Goal: Find specific page/section: Find specific page/section

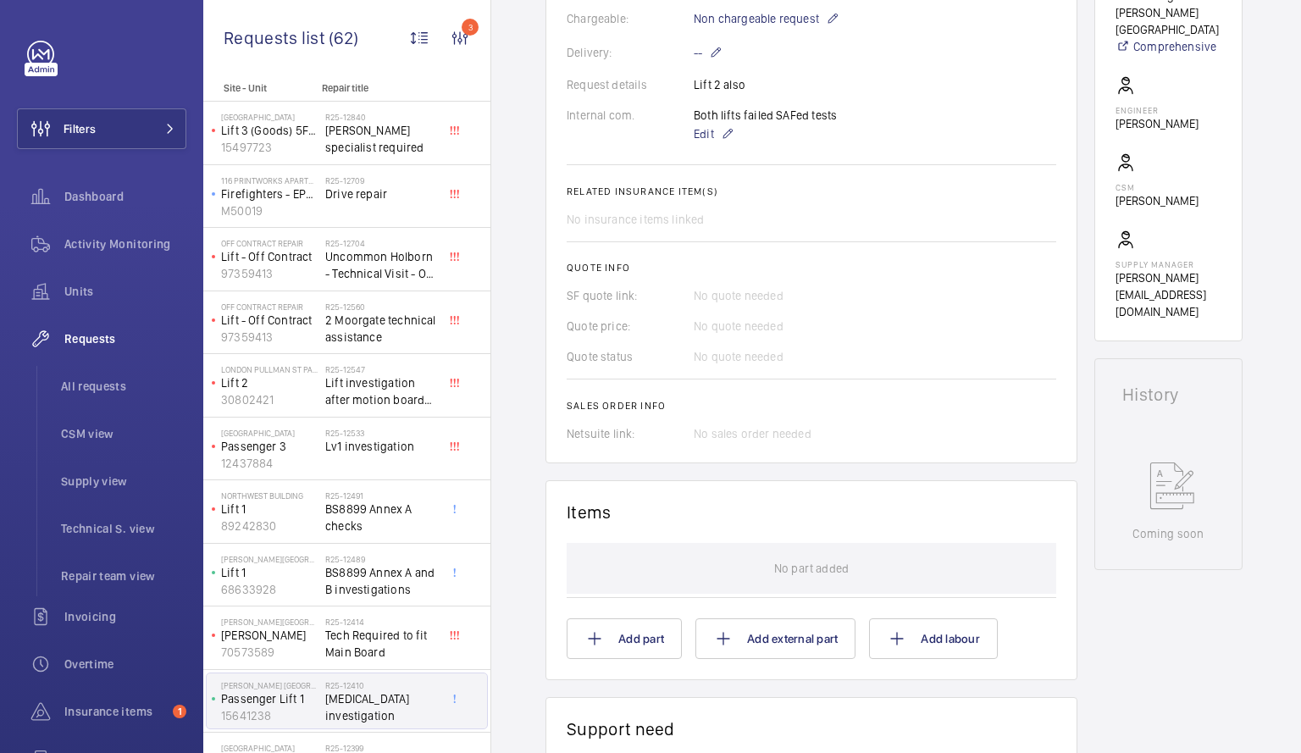
scroll to position [65, 0]
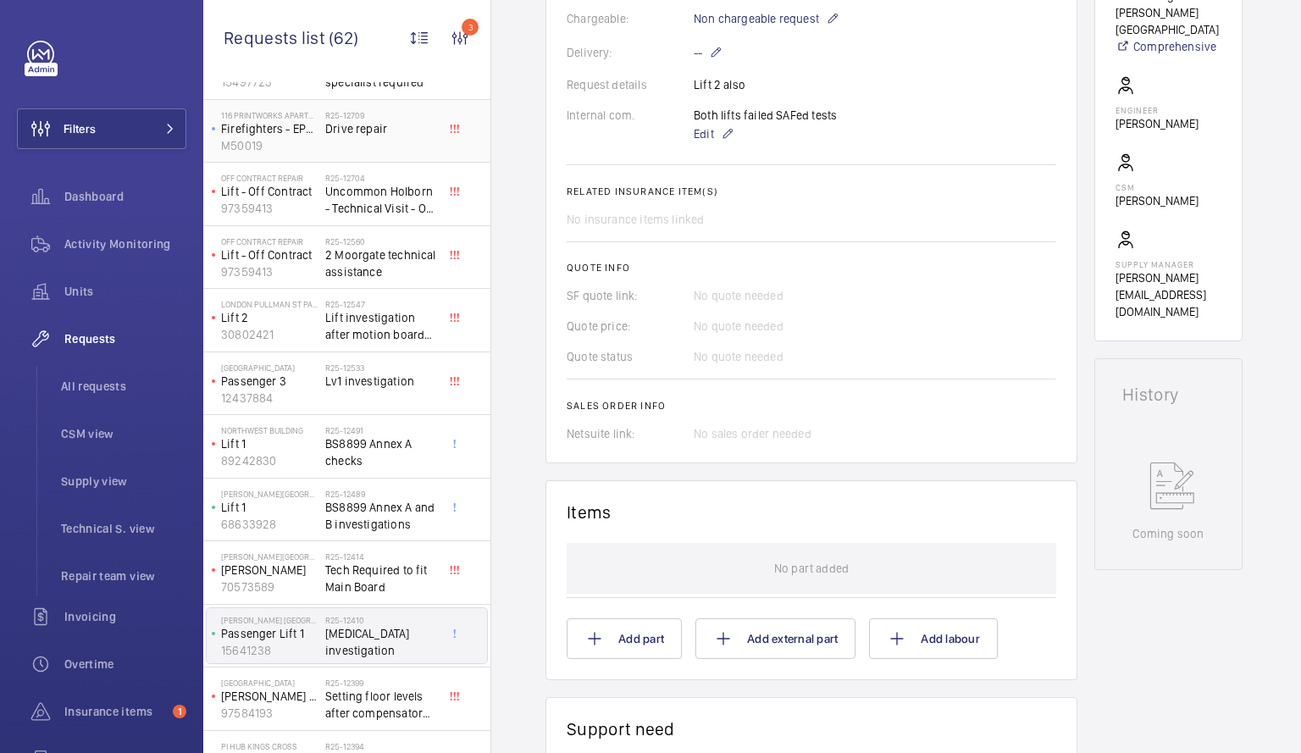
click at [377, 129] on span "Drive repair" at bounding box center [381, 128] width 112 height 17
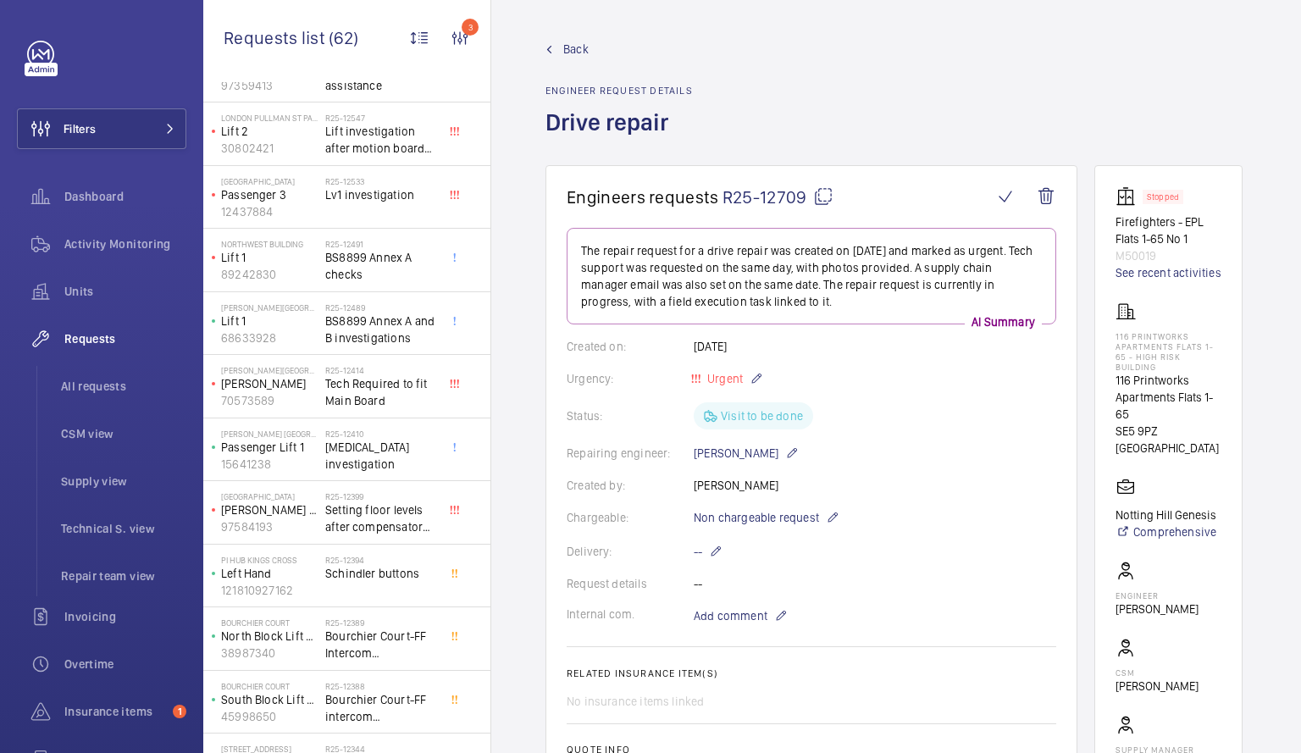
scroll to position [257, 0]
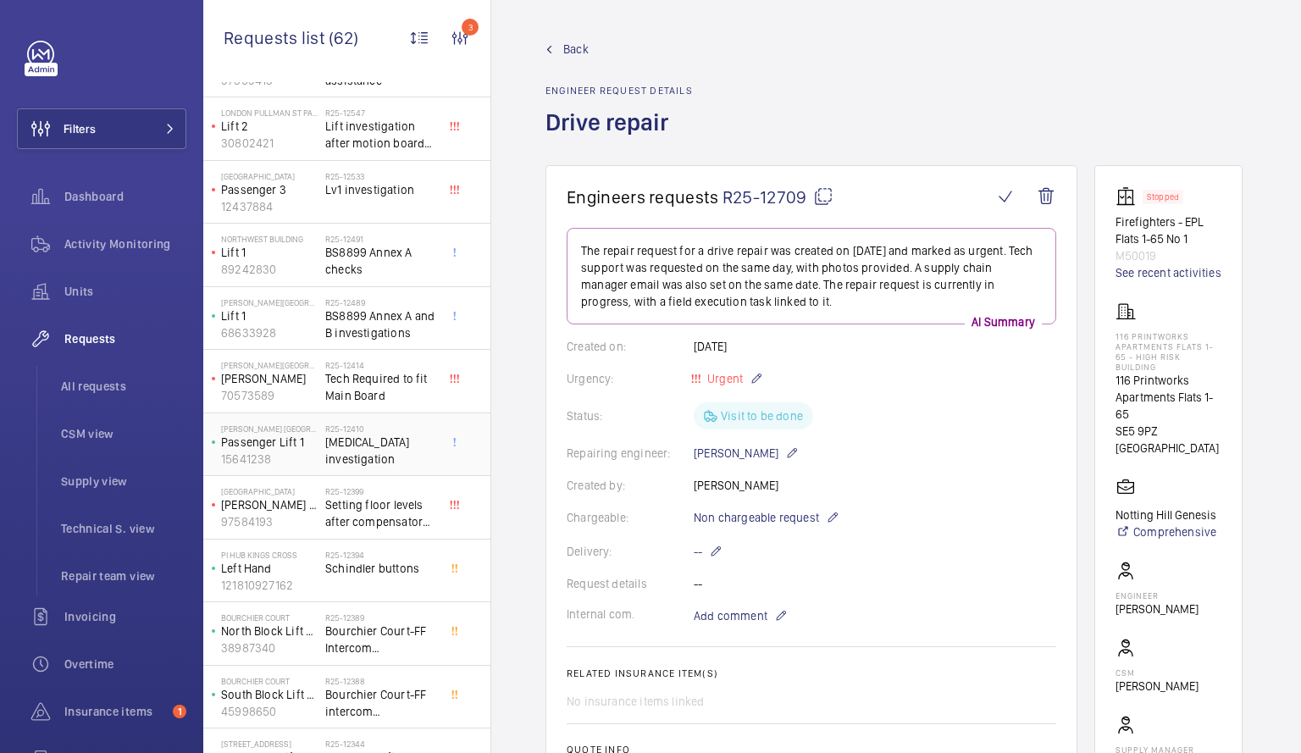
click at [300, 442] on p "Passenger Lift 1" at bounding box center [269, 442] width 97 height 17
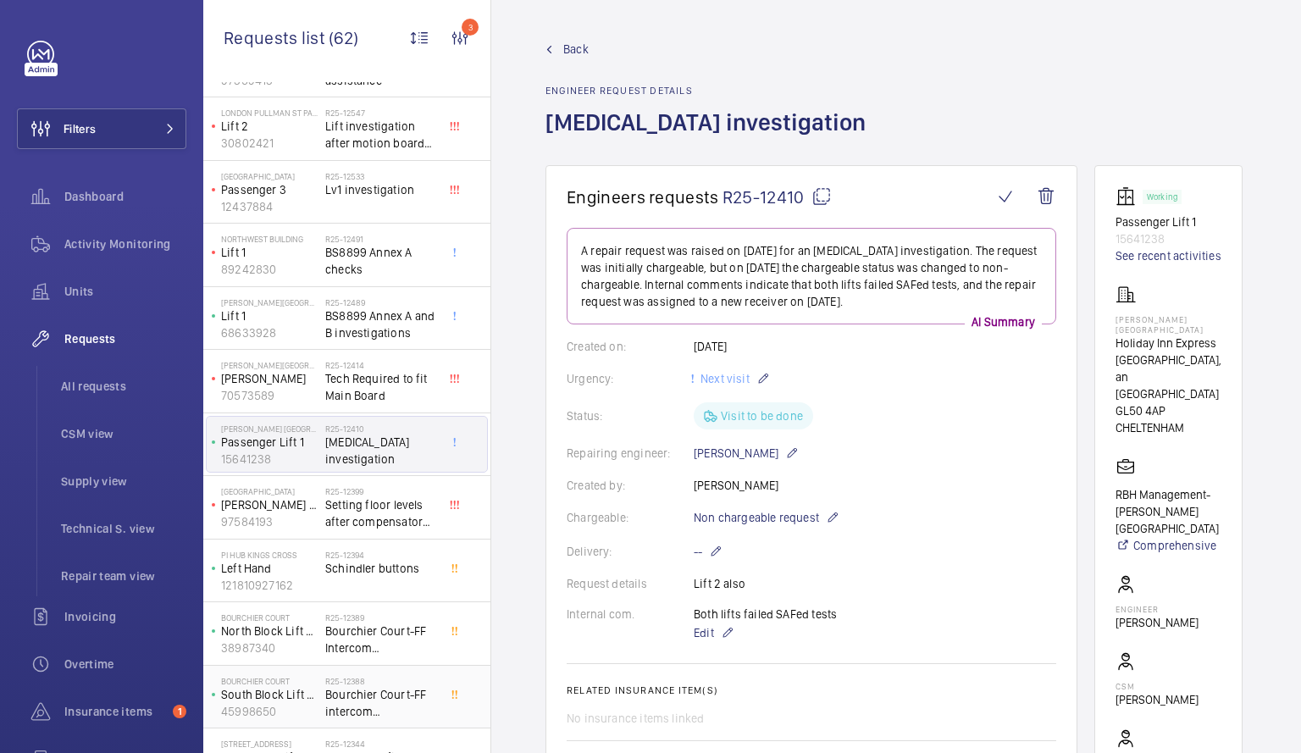
click at [338, 691] on span "Bourchier Court-FF intercom Investigation." at bounding box center [381, 703] width 112 height 34
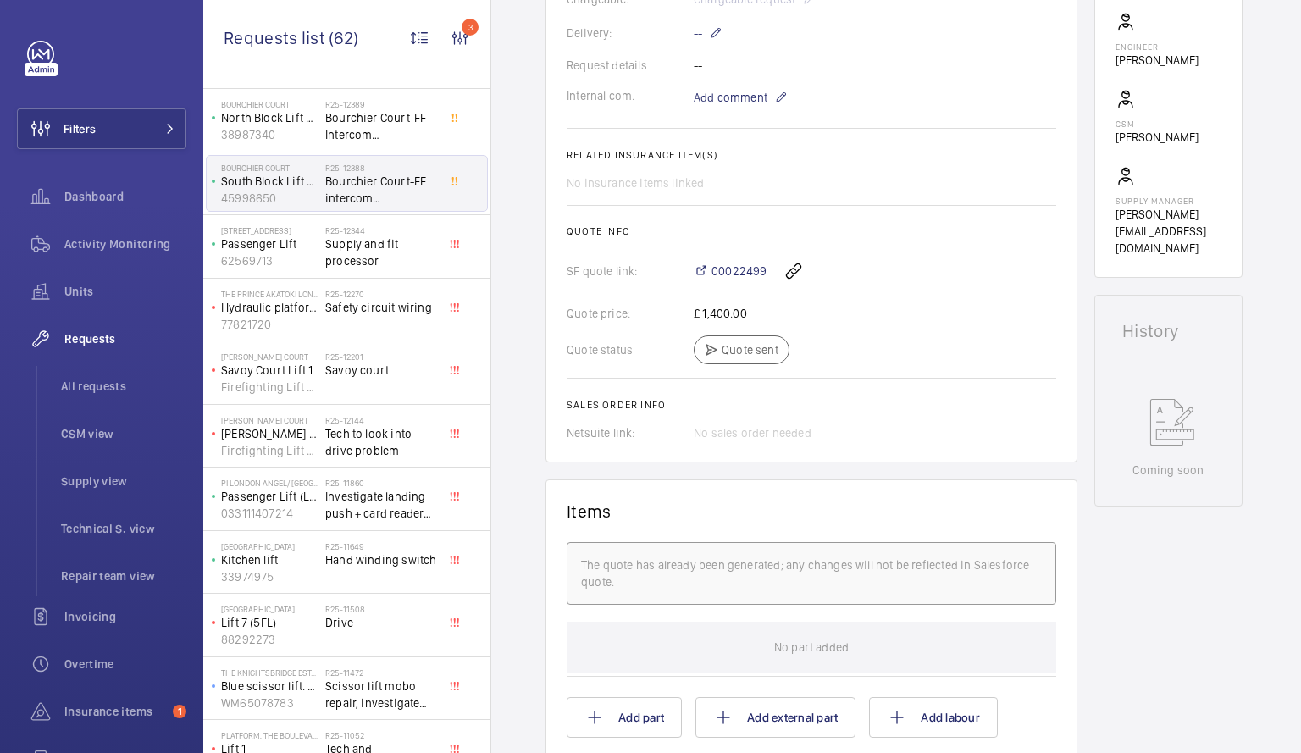
scroll to position [755, 0]
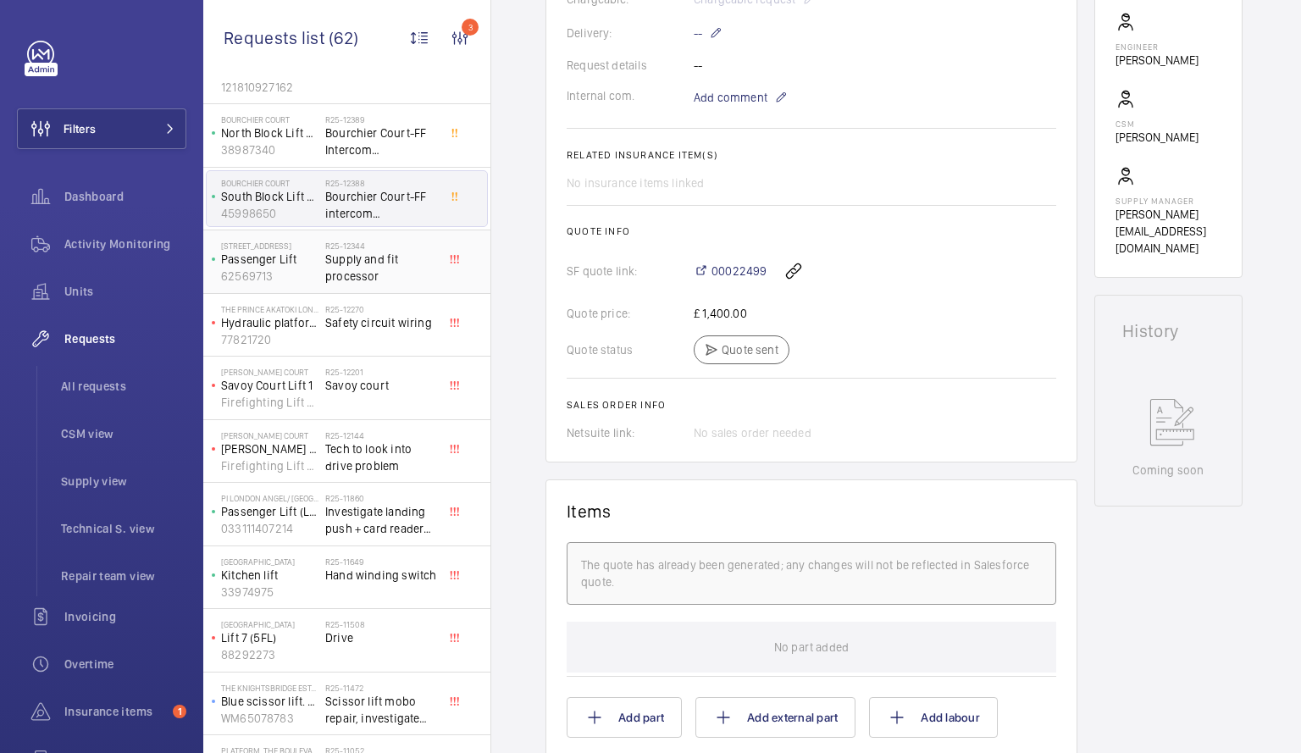
click at [330, 264] on span "Supply and fit processor" at bounding box center [381, 268] width 112 height 34
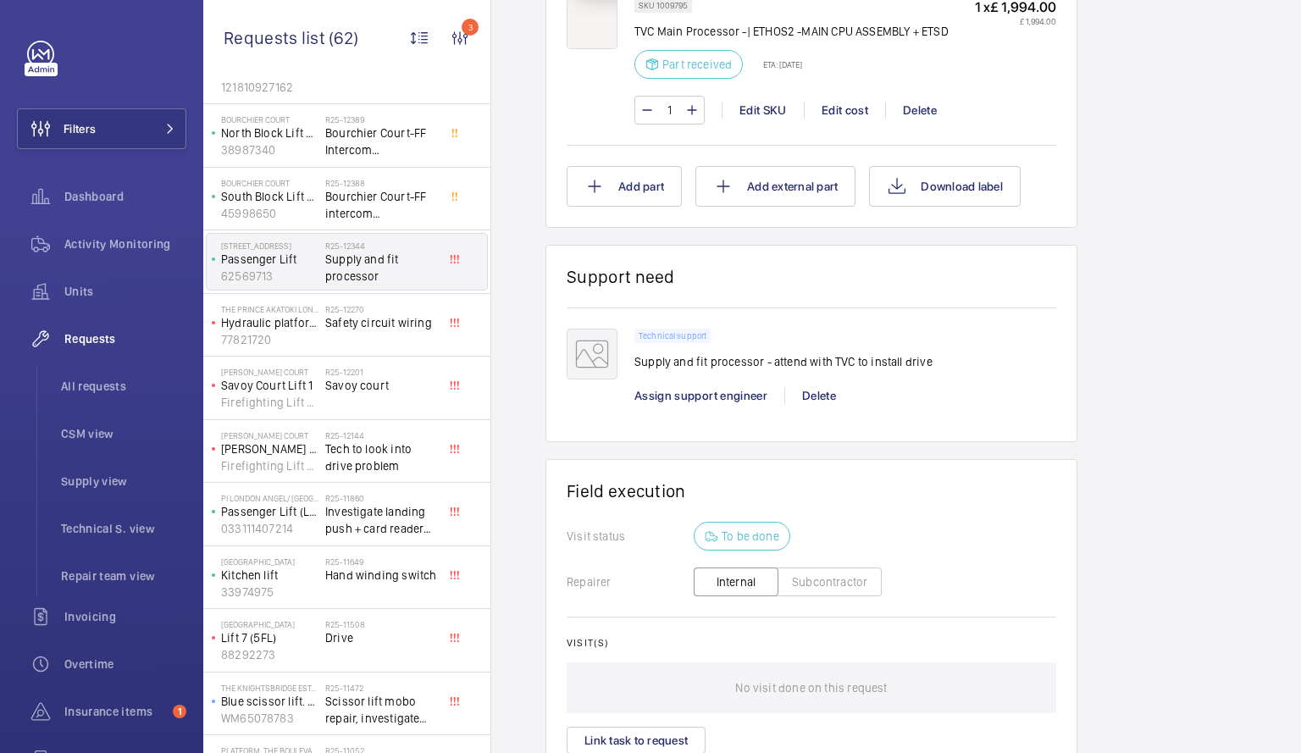
scroll to position [1450, 0]
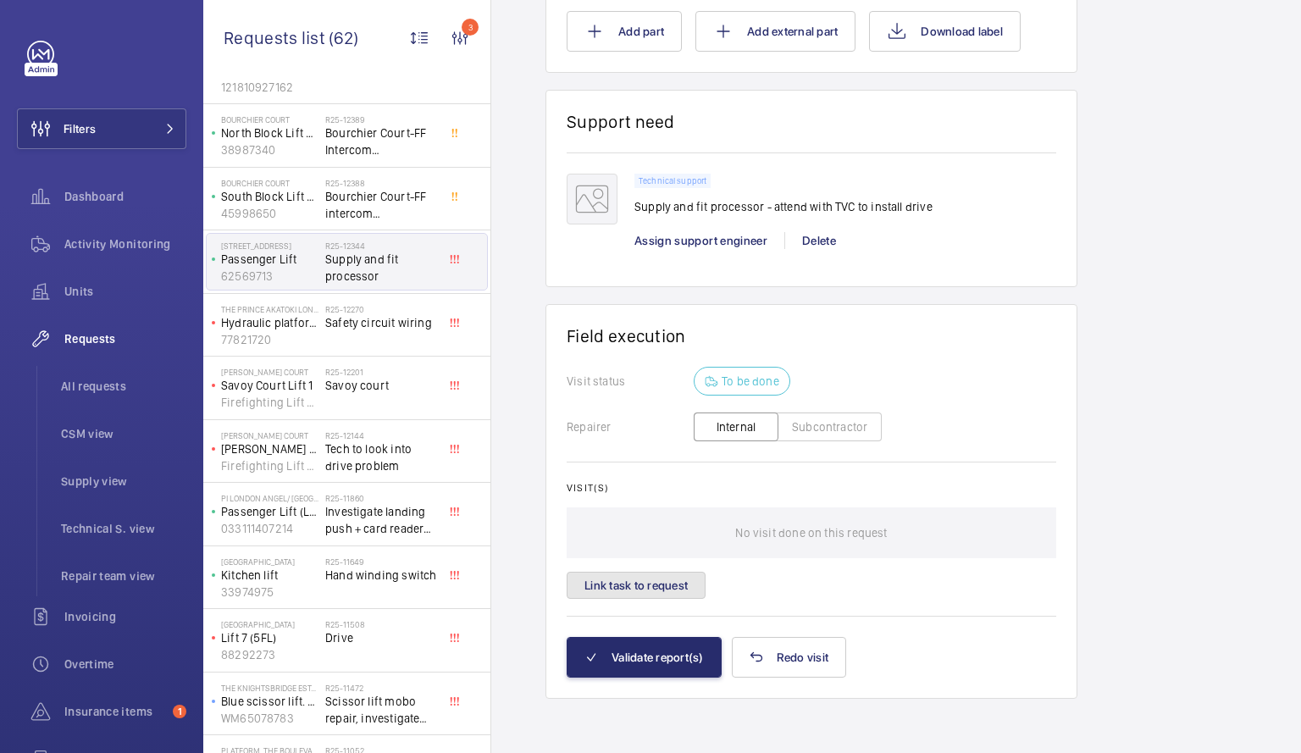
click at [640, 581] on button "Link task to request" at bounding box center [636, 585] width 139 height 27
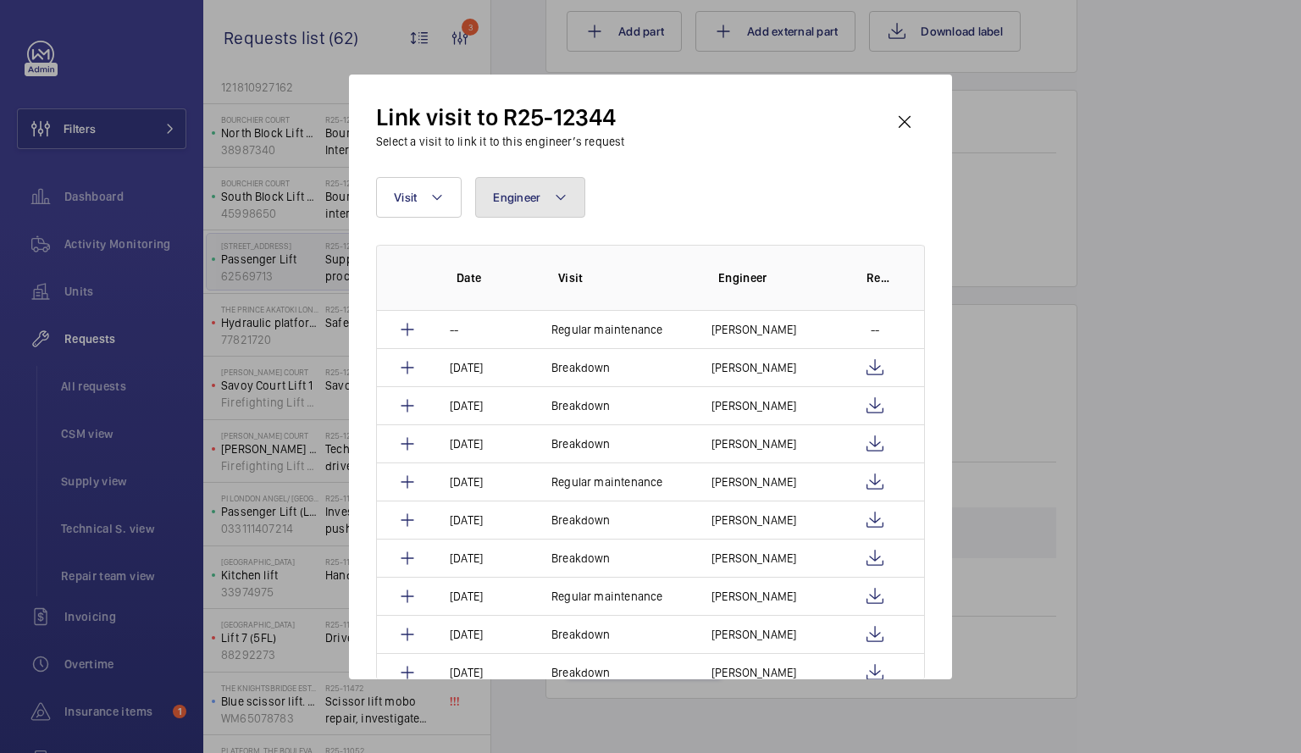
click at [567, 196] on mat-icon at bounding box center [561, 197] width 14 height 20
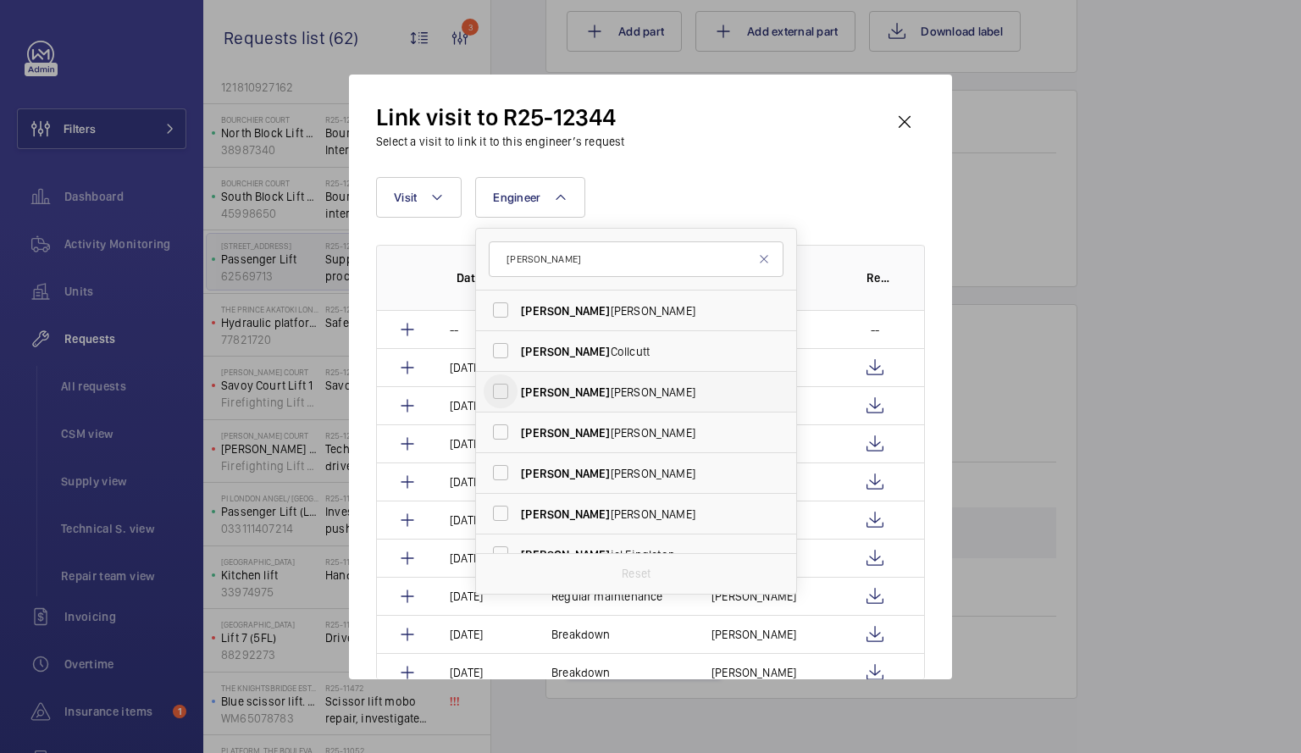
type input "[PERSON_NAME]"
click at [500, 391] on input "[PERSON_NAME] iel [PERSON_NAME]" at bounding box center [501, 391] width 34 height 34
checkbox input "true"
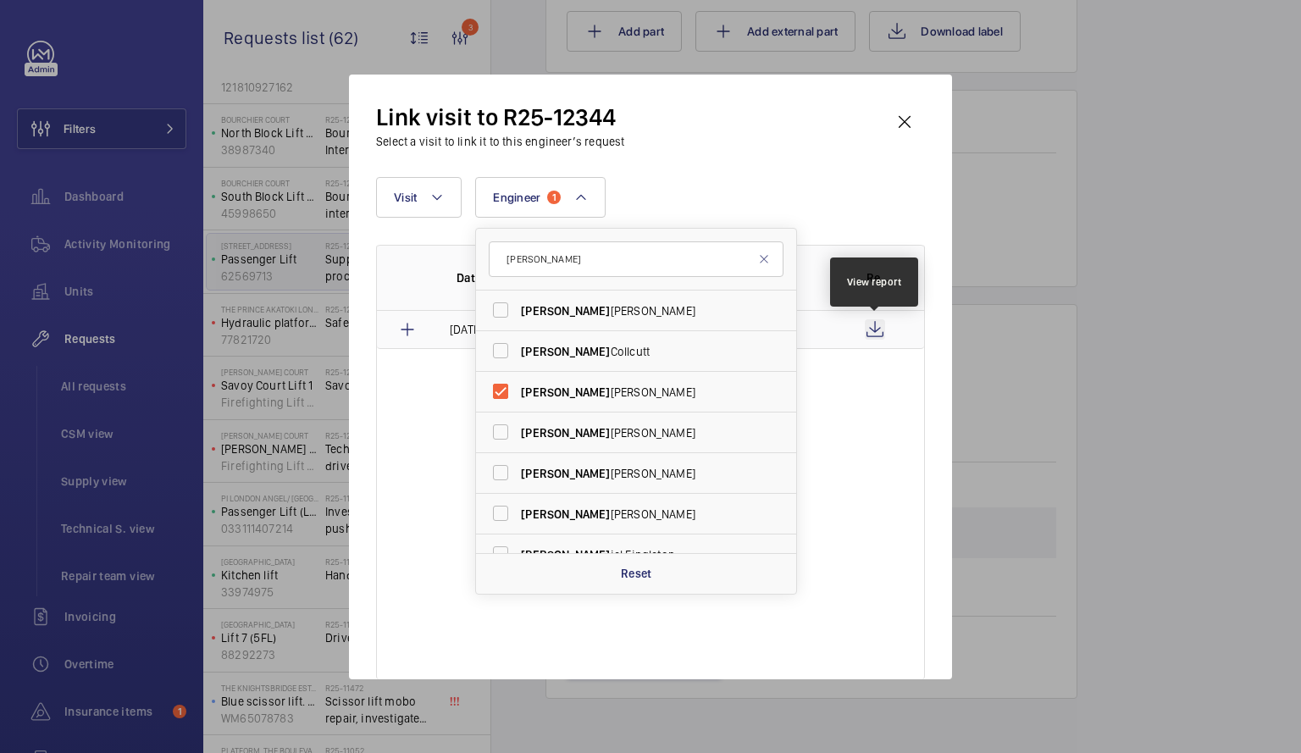
click at [874, 323] on wm-front-icon-button at bounding box center [875, 329] width 20 height 20
click at [813, 340] on td "[PERSON_NAME]" at bounding box center [765, 330] width 148 height 38
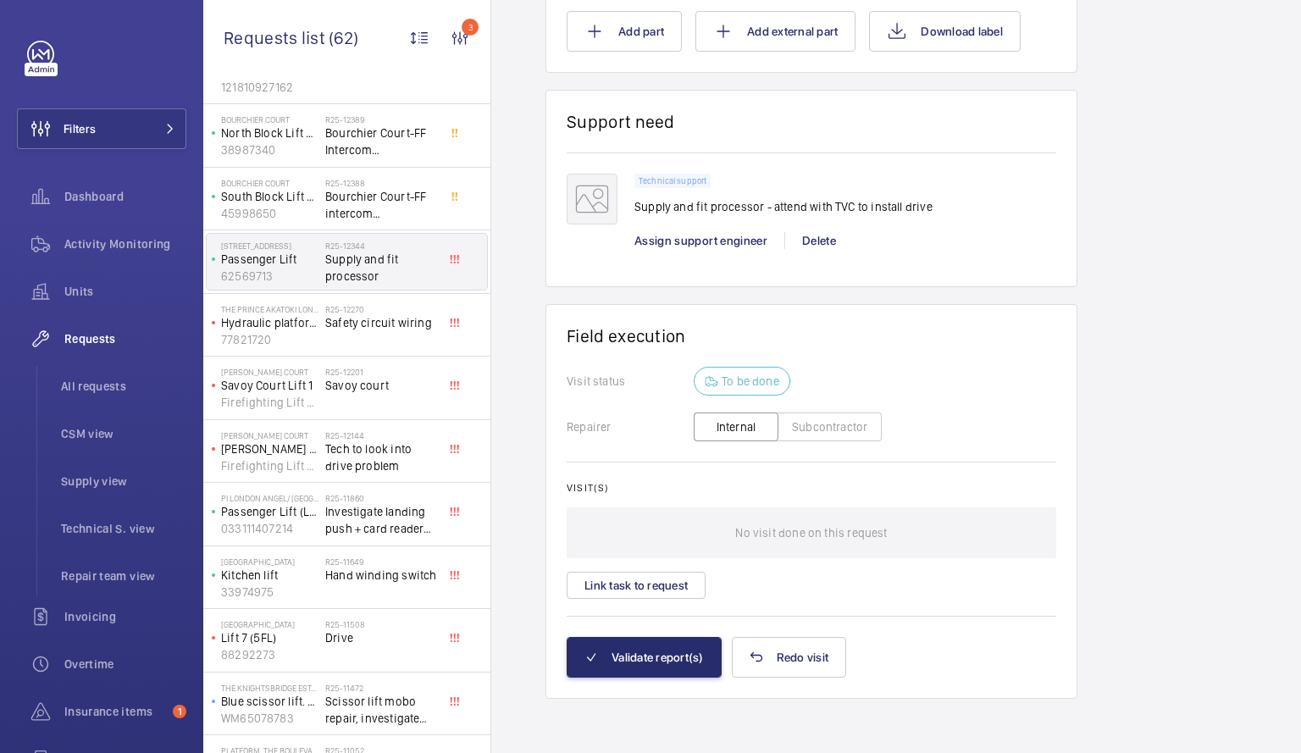
click at [363, 383] on span "Savoy court" at bounding box center [381, 385] width 112 height 17
click at [393, 378] on span "Savoy court" at bounding box center [381, 385] width 112 height 17
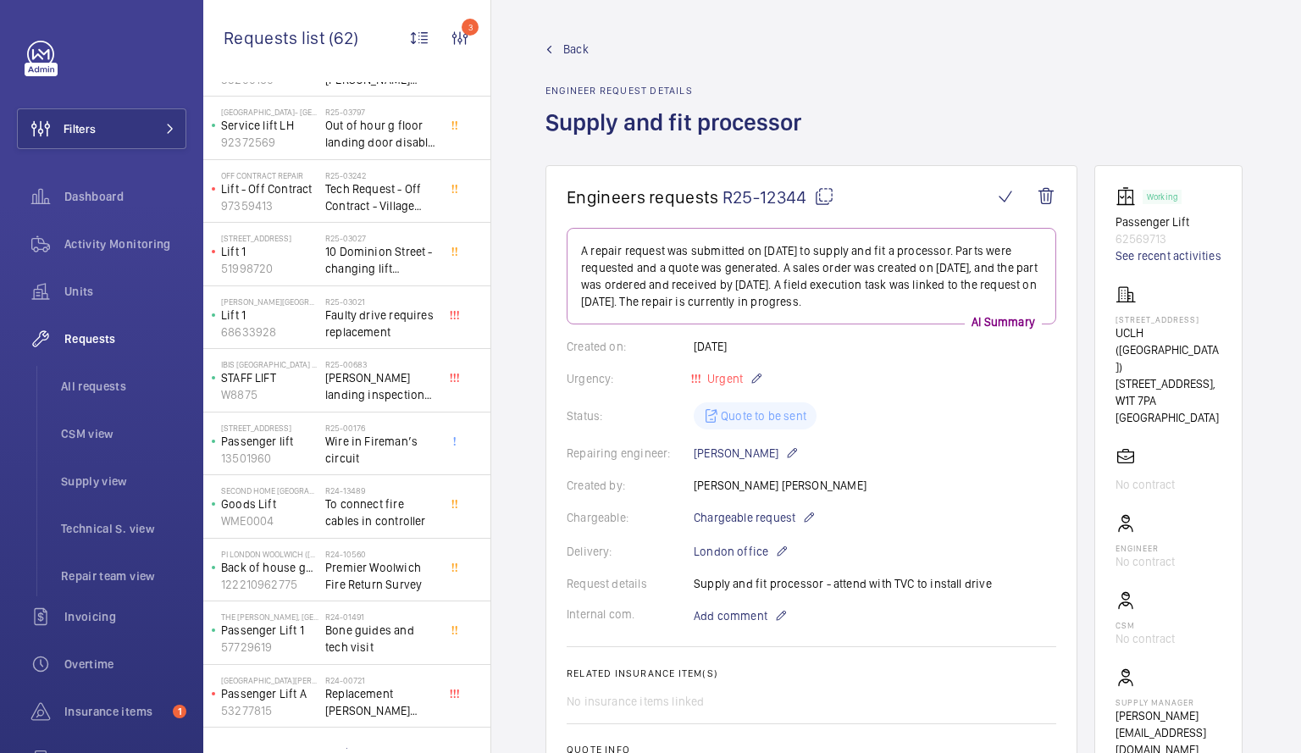
scroll to position [3198, 0]
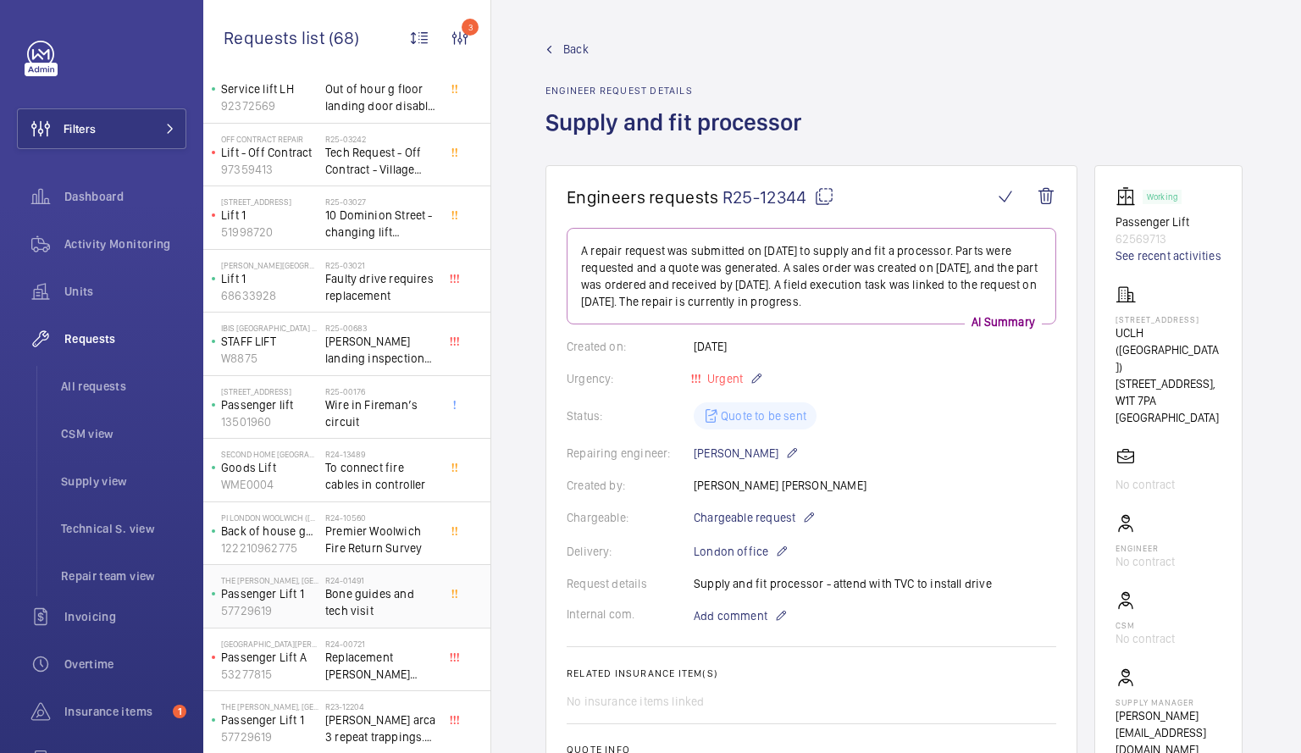
click at [308, 597] on p "Passenger Lift 1" at bounding box center [269, 593] width 97 height 17
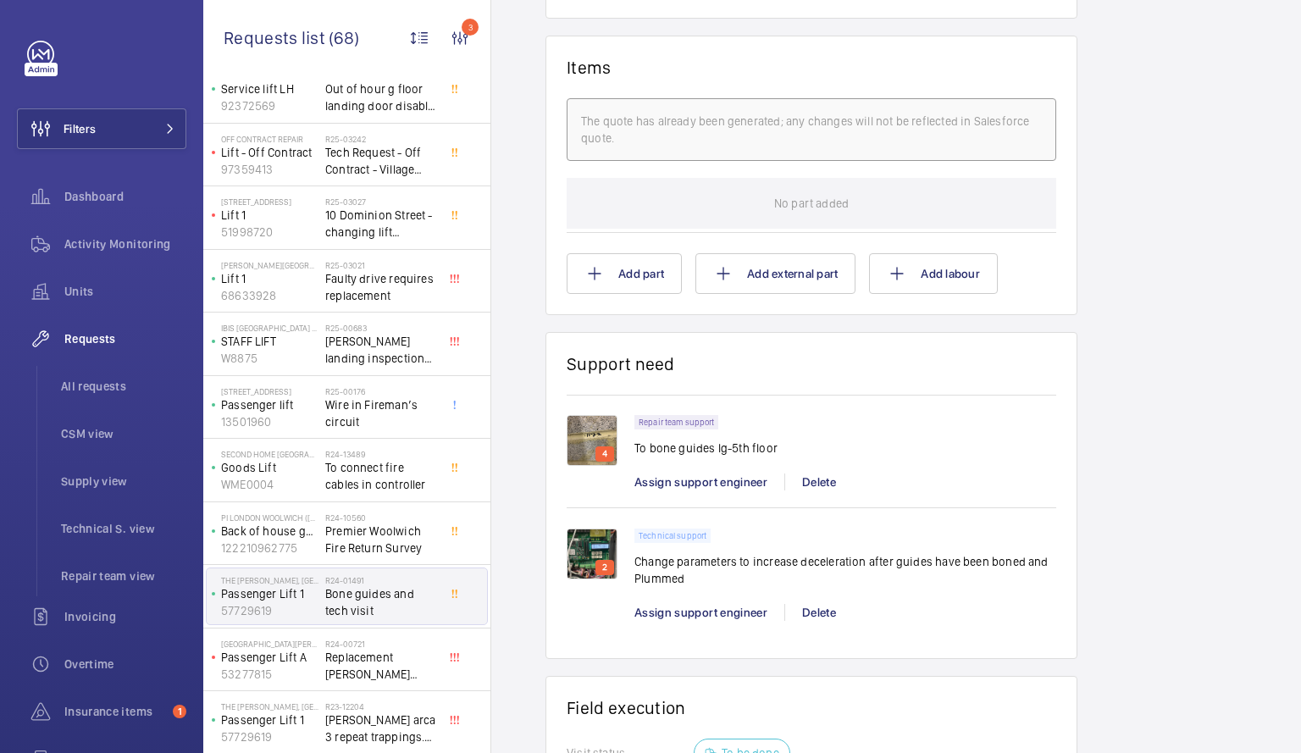
scroll to position [989, 0]
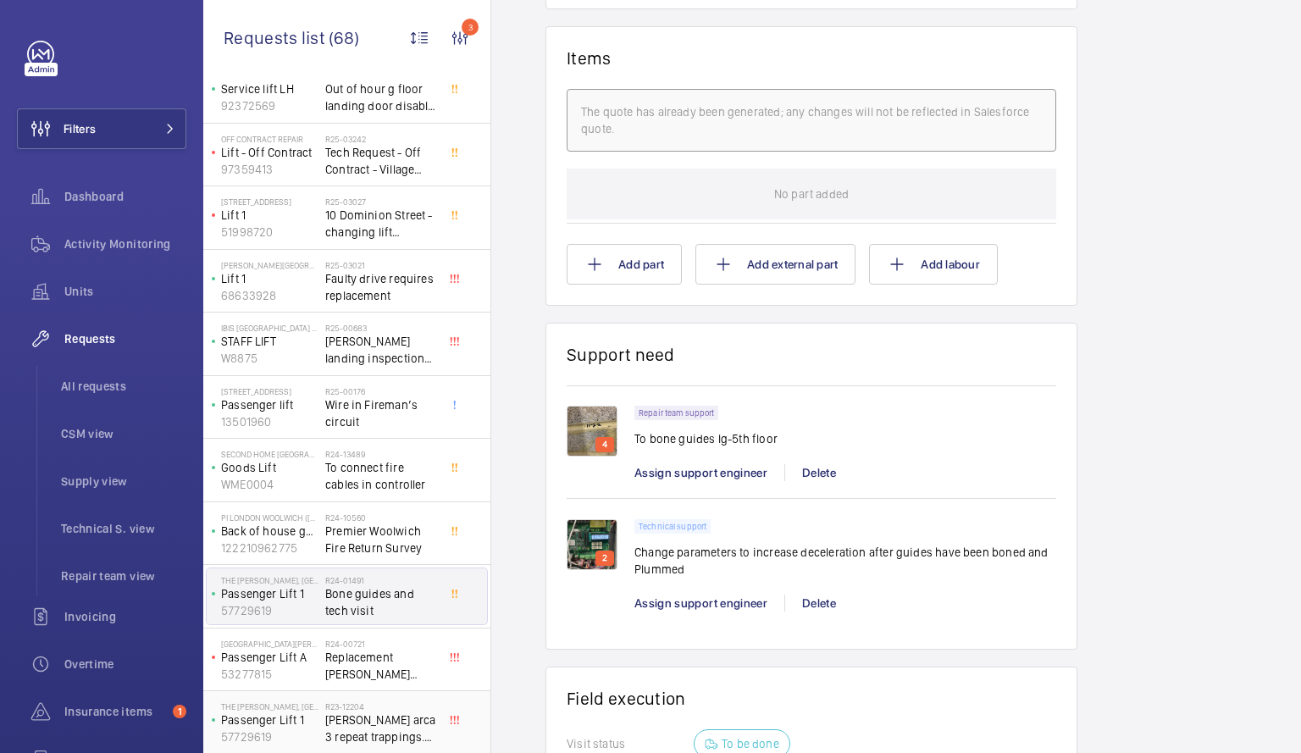
click at [321, 712] on div "The [PERSON_NAME], Holborn Passenger Lift 1 57729619" at bounding box center [266, 723] width 119 height 56
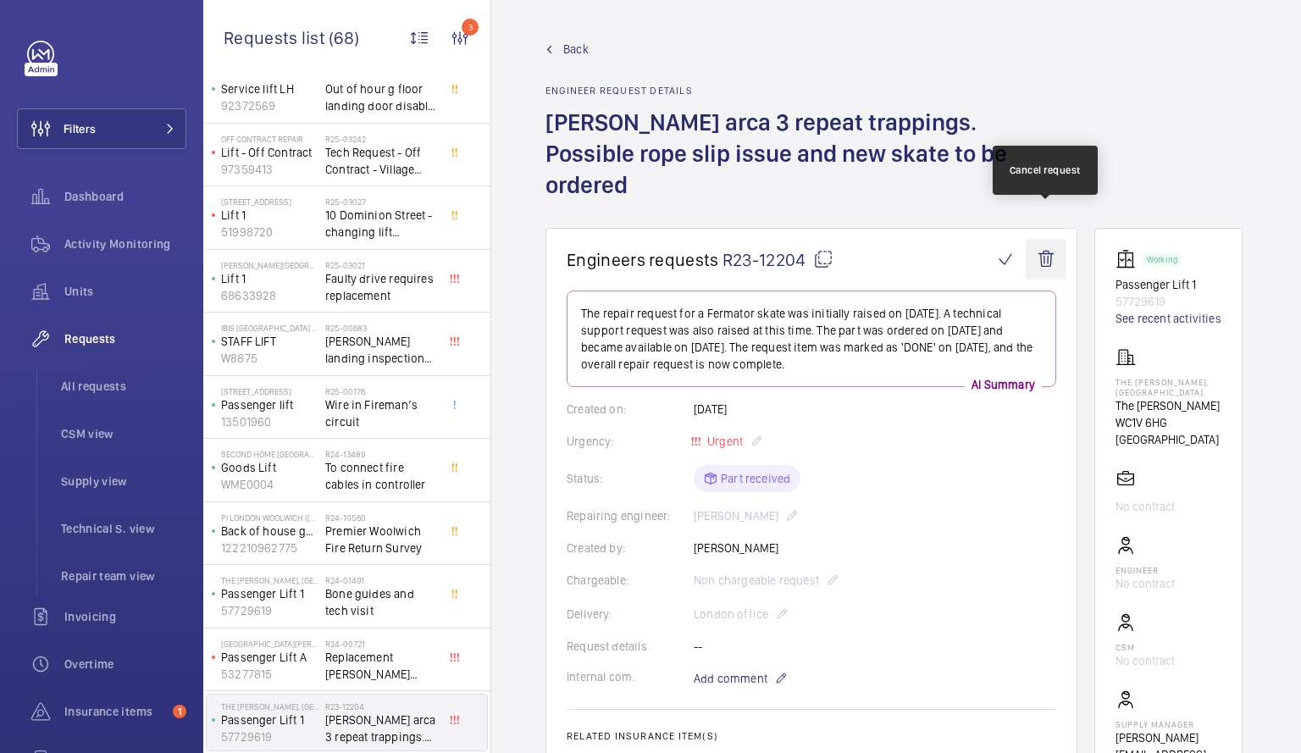
click at [1049, 239] on wm-front-icon-button at bounding box center [1046, 259] width 41 height 41
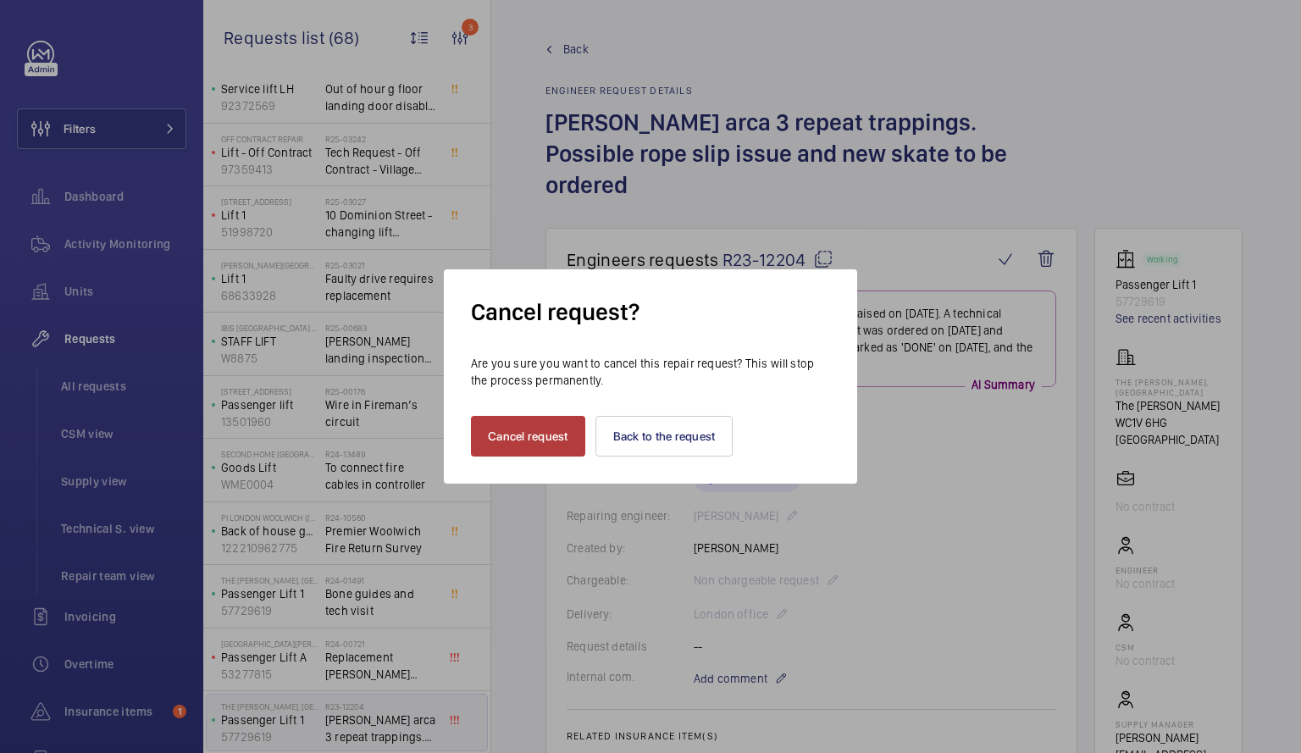
click at [538, 430] on button "Cancel request" at bounding box center [528, 436] width 114 height 41
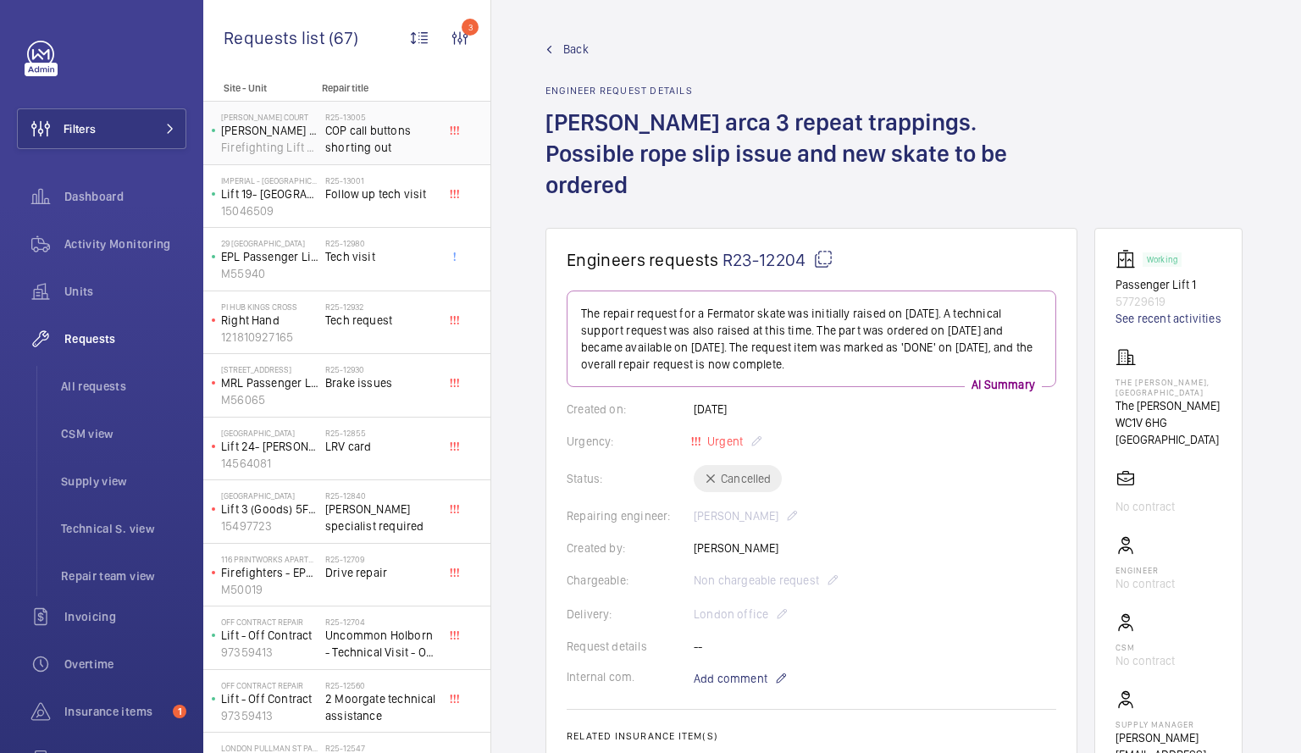
click at [396, 133] on span "COP call buttons shorting out" at bounding box center [381, 139] width 112 height 34
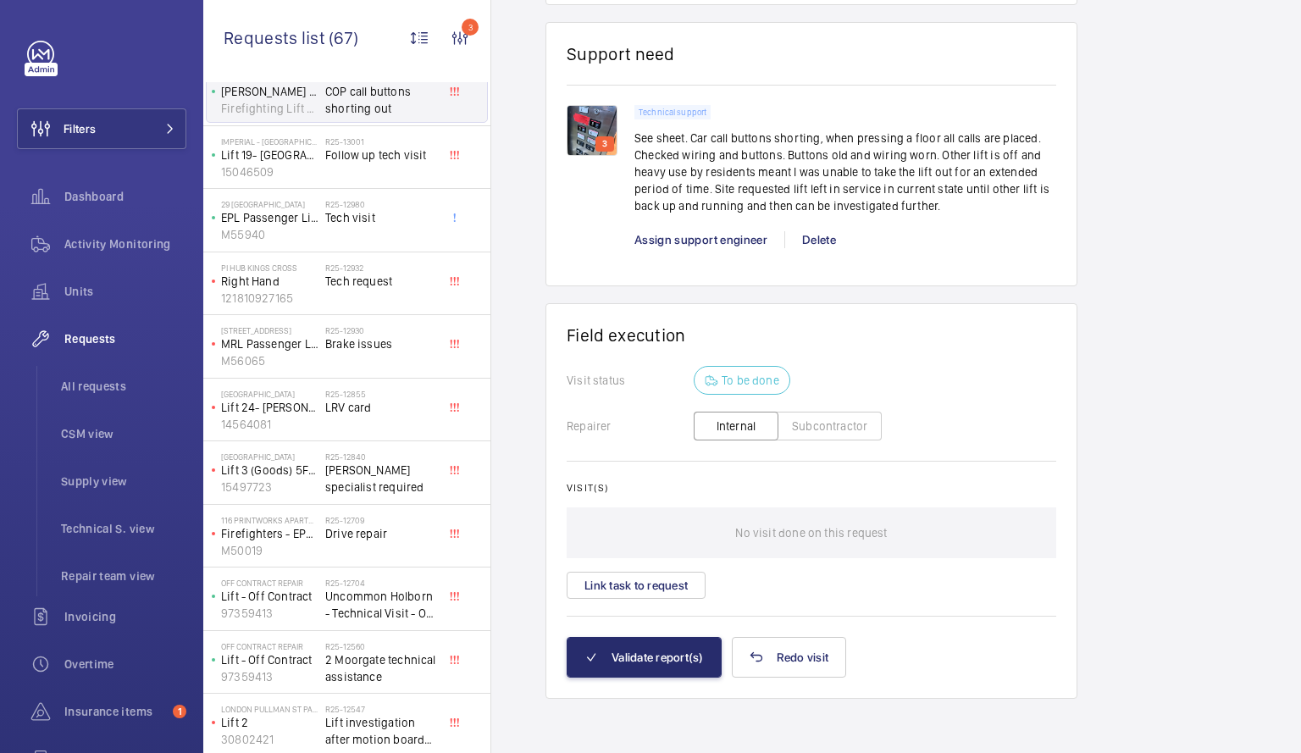
scroll to position [41, 0]
click at [408, 349] on span "Brake issues" at bounding box center [381, 342] width 112 height 17
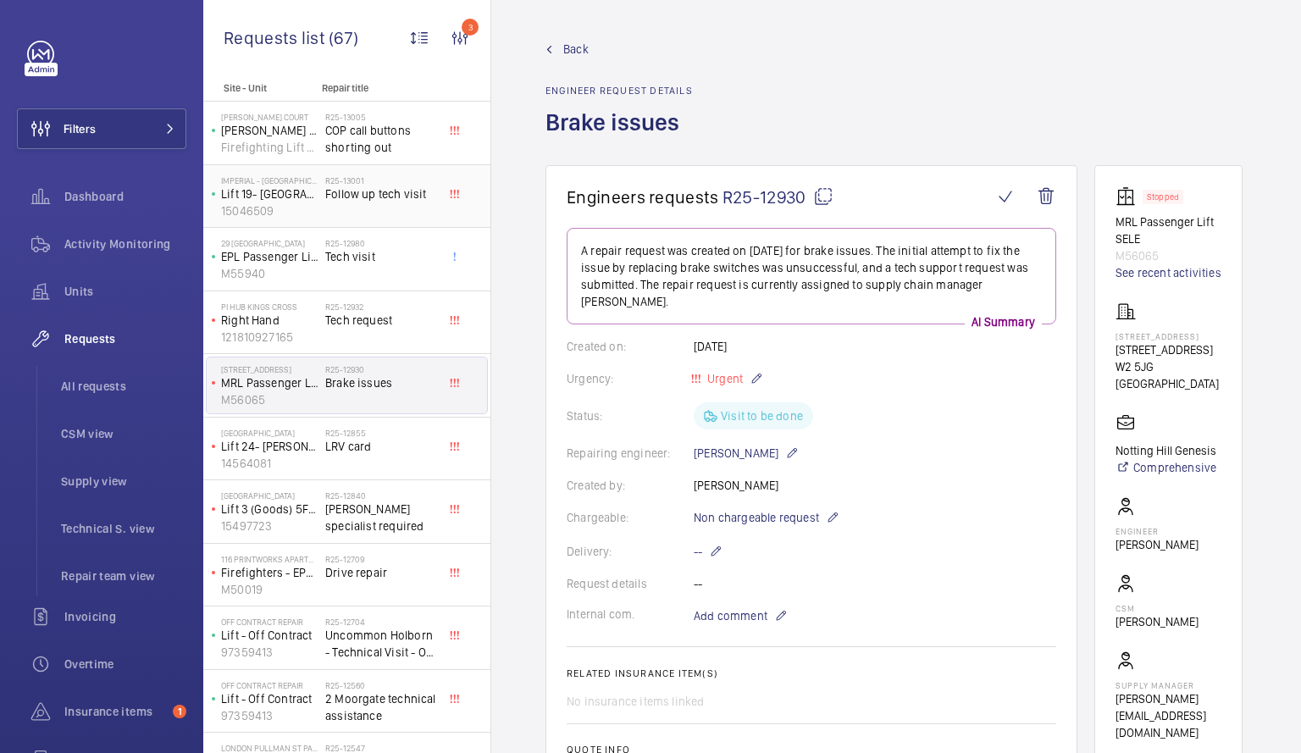
click at [409, 218] on div "R25-13001 Follow up tech visit" at bounding box center [381, 199] width 112 height 49
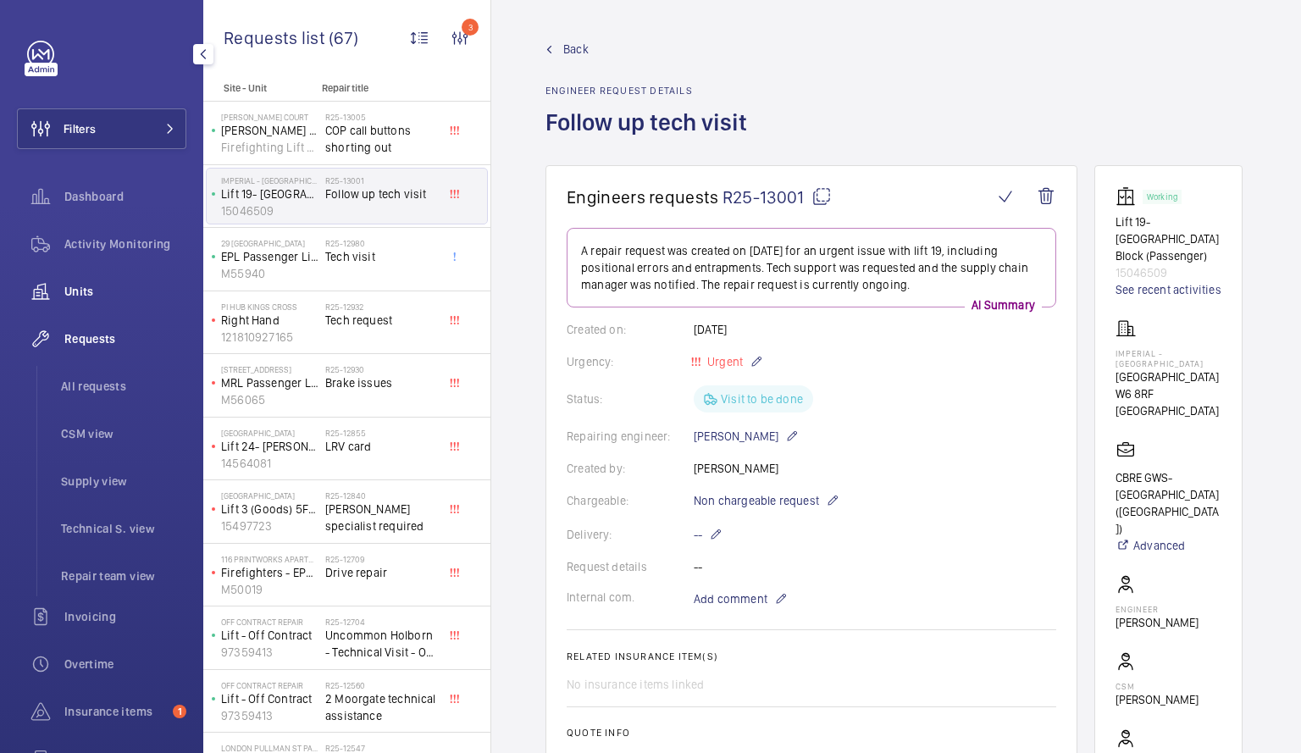
click at [103, 281] on div "Units" at bounding box center [101, 291] width 169 height 41
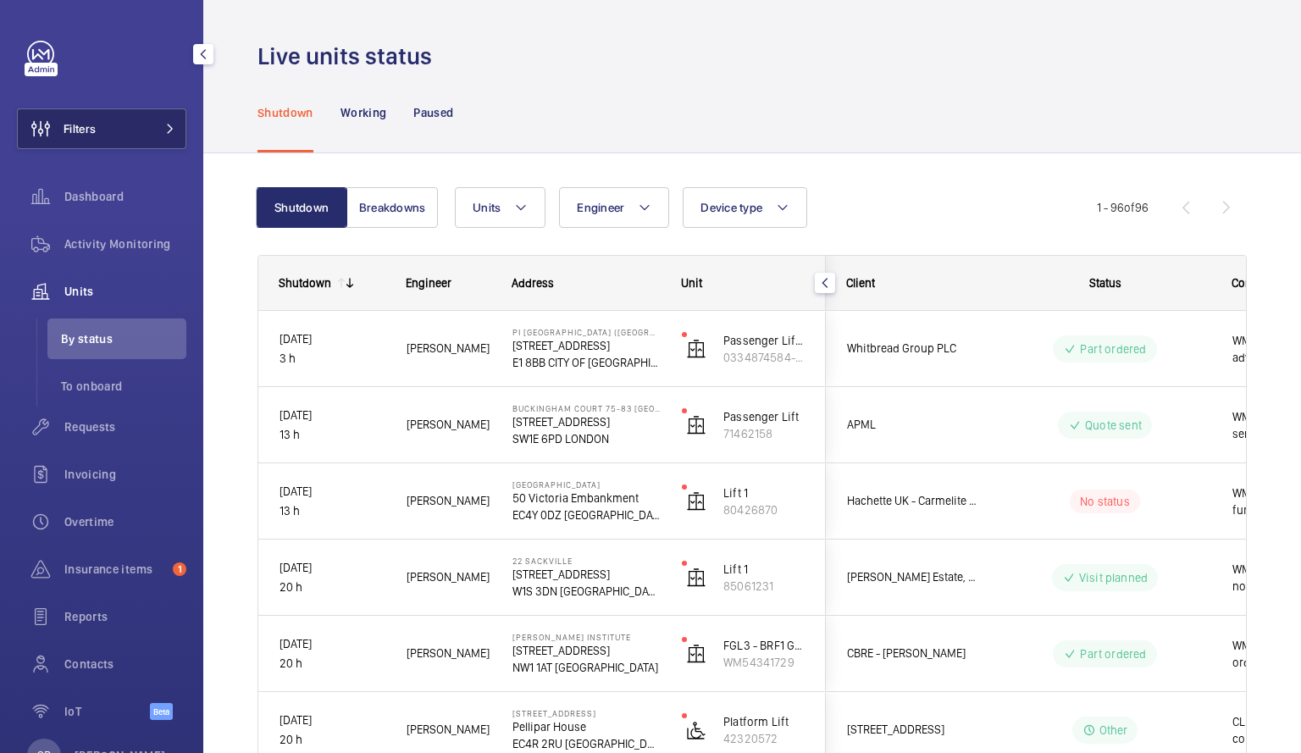
click at [130, 132] on button "Filters" at bounding box center [101, 128] width 169 height 41
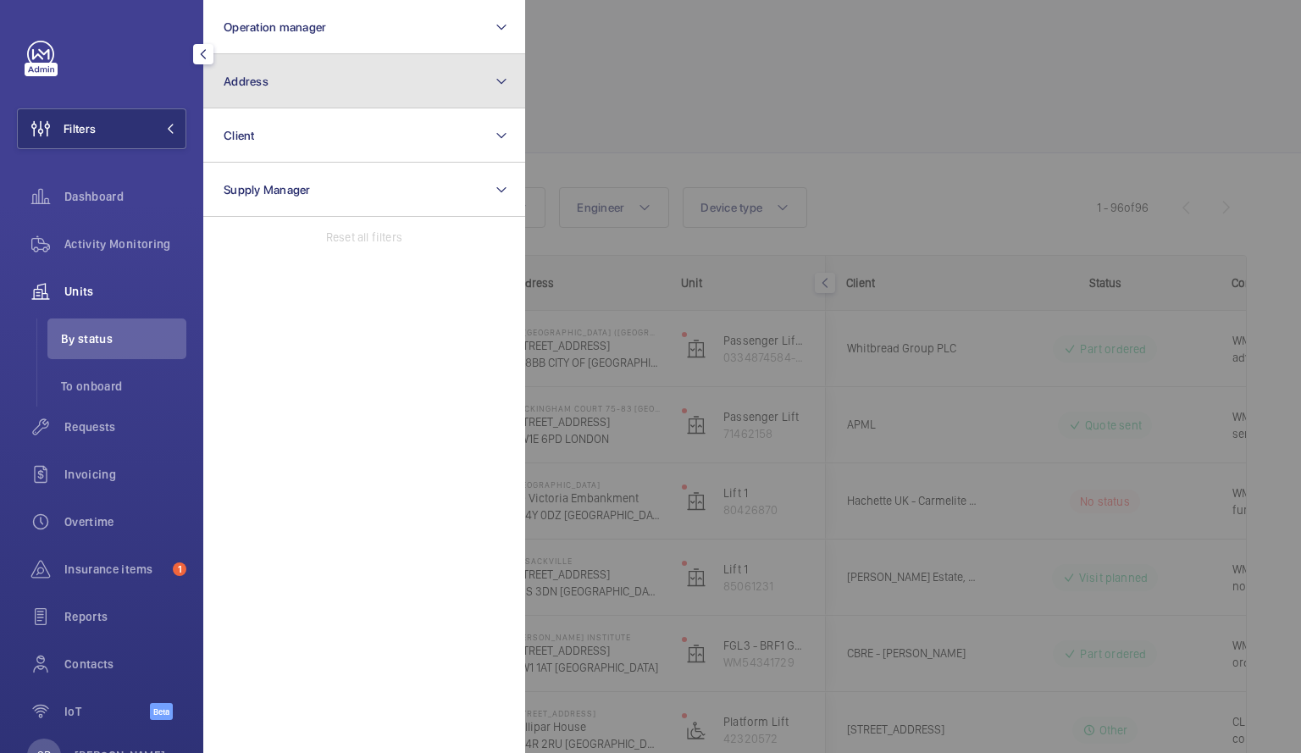
click at [483, 86] on button "Address" at bounding box center [364, 81] width 322 height 54
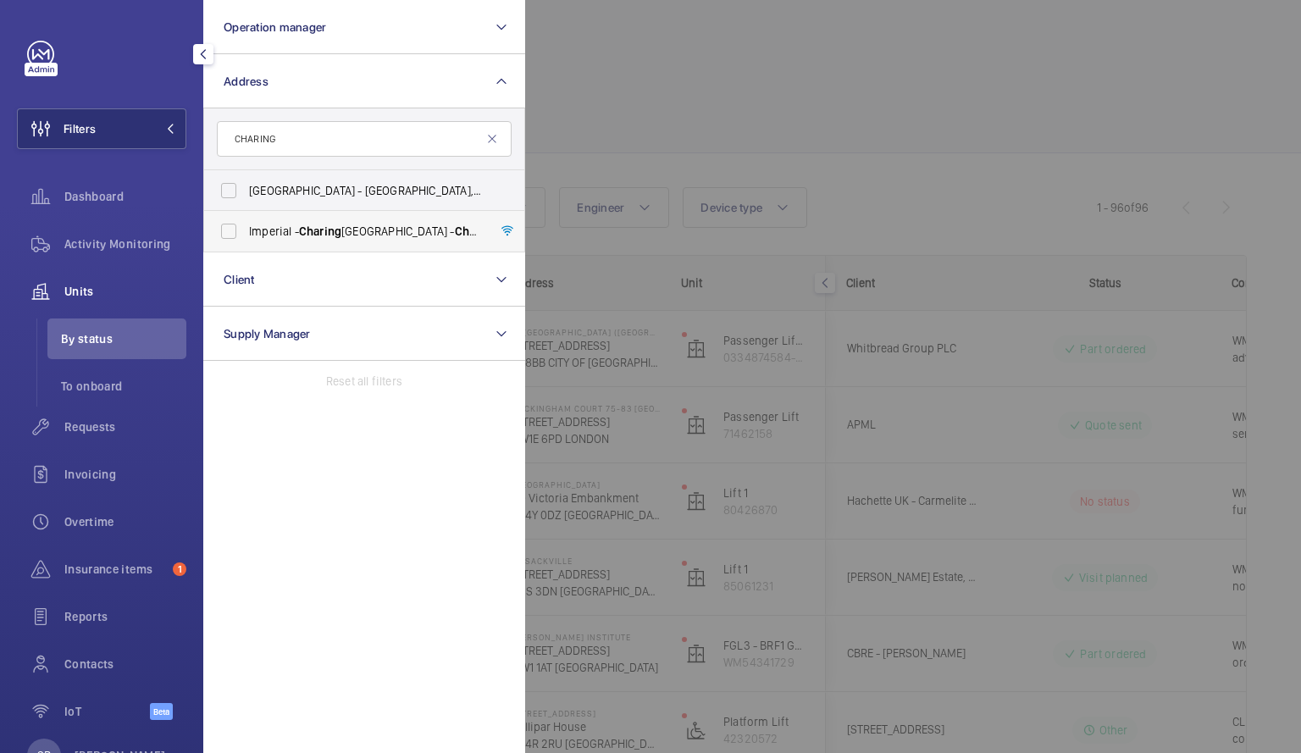
type input "CHARING"
click at [353, 226] on span "[GEOGRAPHIC_DATA] - [GEOGRAPHIC_DATA]" at bounding box center [365, 231] width 233 height 17
click at [246, 226] on input "[GEOGRAPHIC_DATA] - [GEOGRAPHIC_DATA]" at bounding box center [229, 231] width 34 height 34
checkbox input "true"
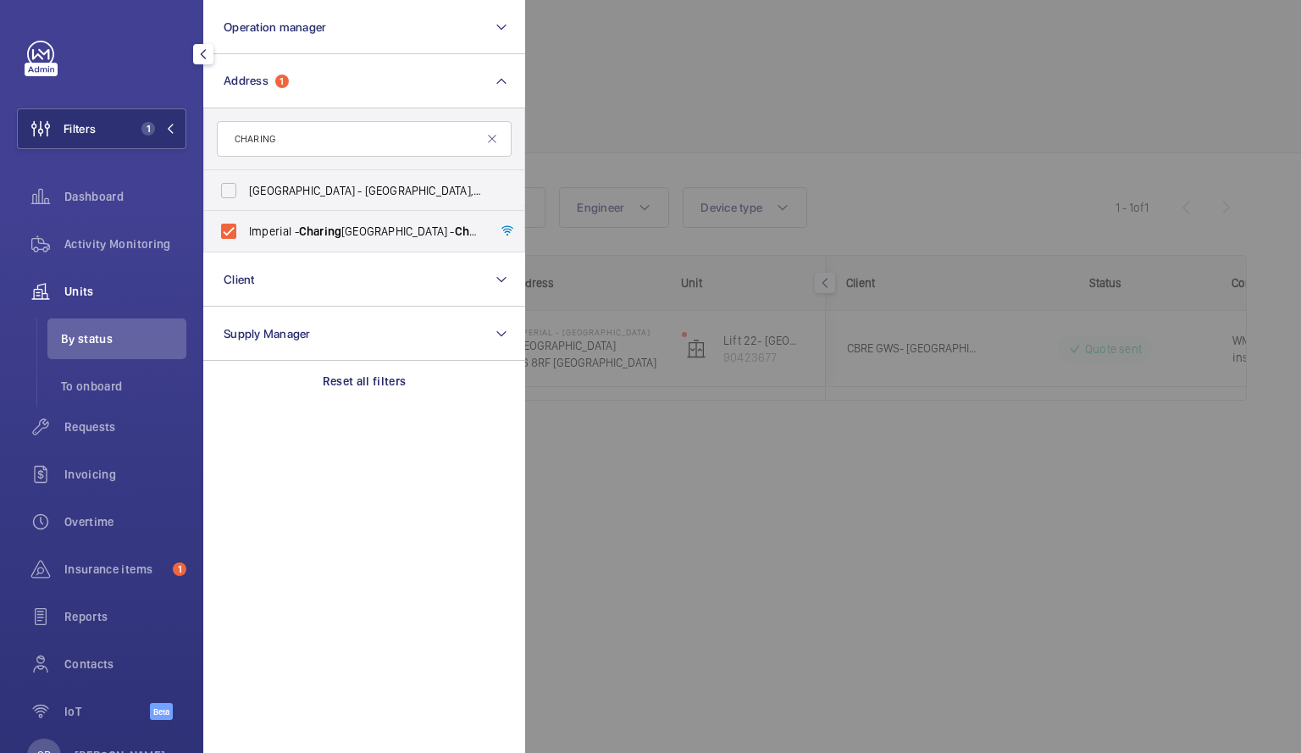
click at [780, 600] on div at bounding box center [1175, 376] width 1301 height 753
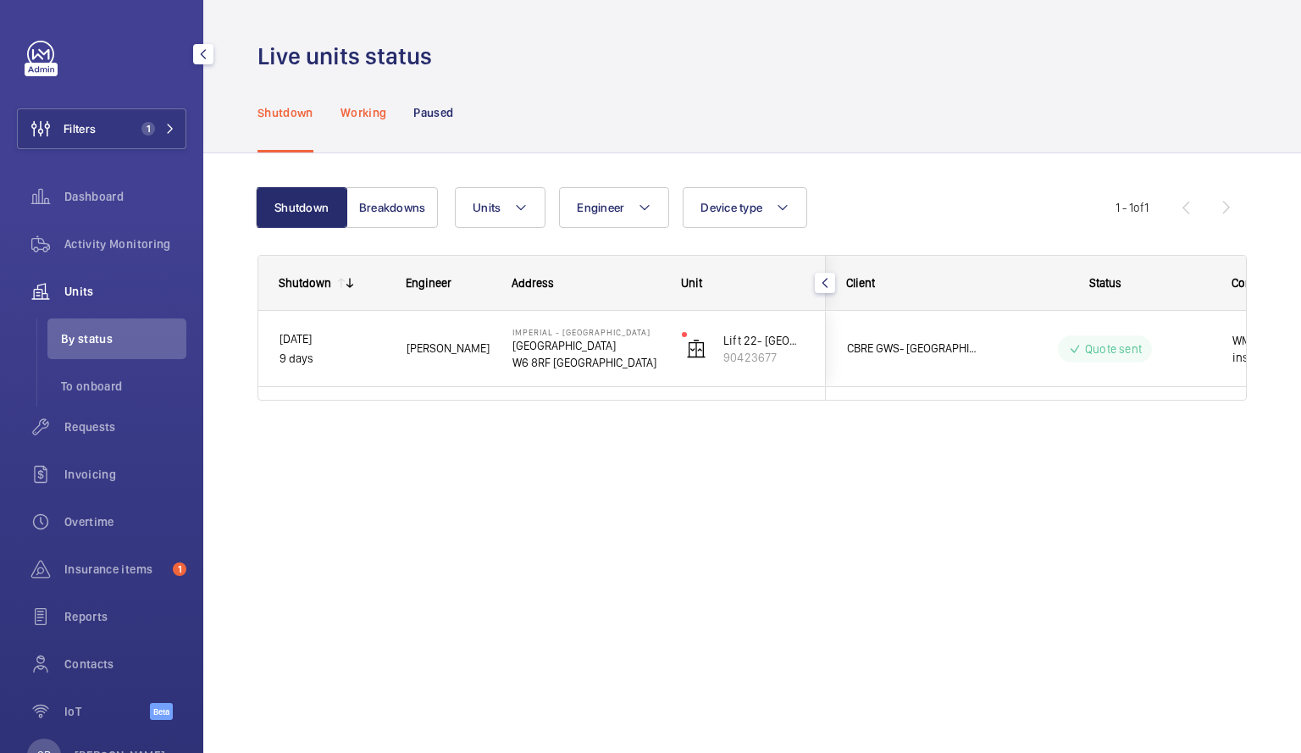
click at [370, 103] on div "Working" at bounding box center [364, 112] width 46 height 80
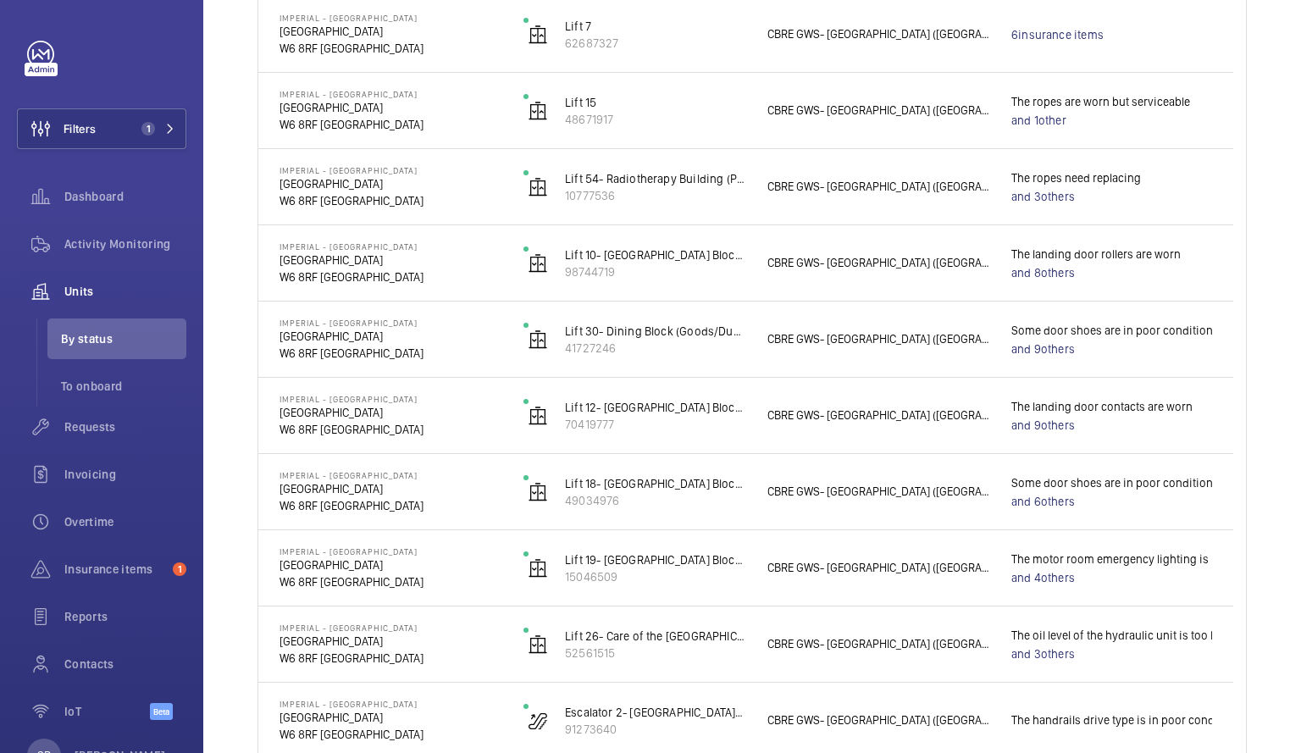
scroll to position [635, 0]
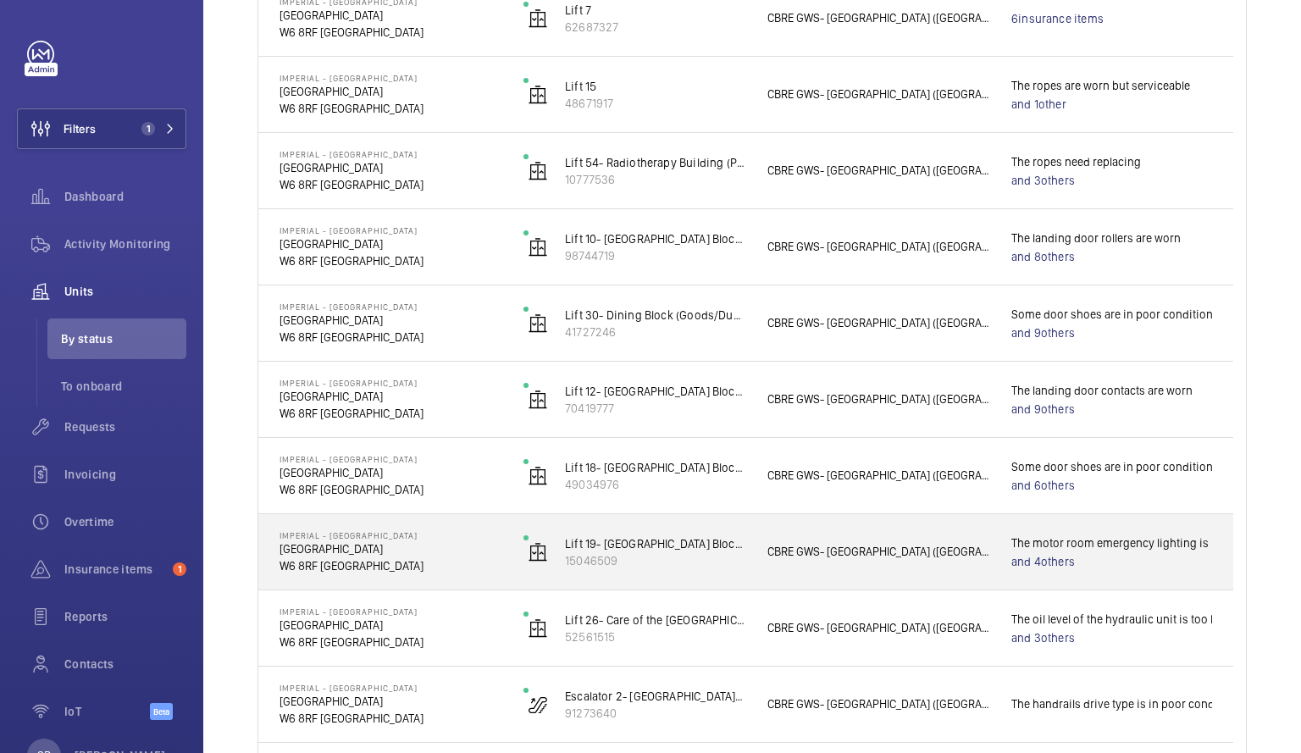
click at [763, 580] on div "CBRE GWS- [GEOGRAPHIC_DATA] ([GEOGRAPHIC_DATA])" at bounding box center [868, 551] width 244 height 75
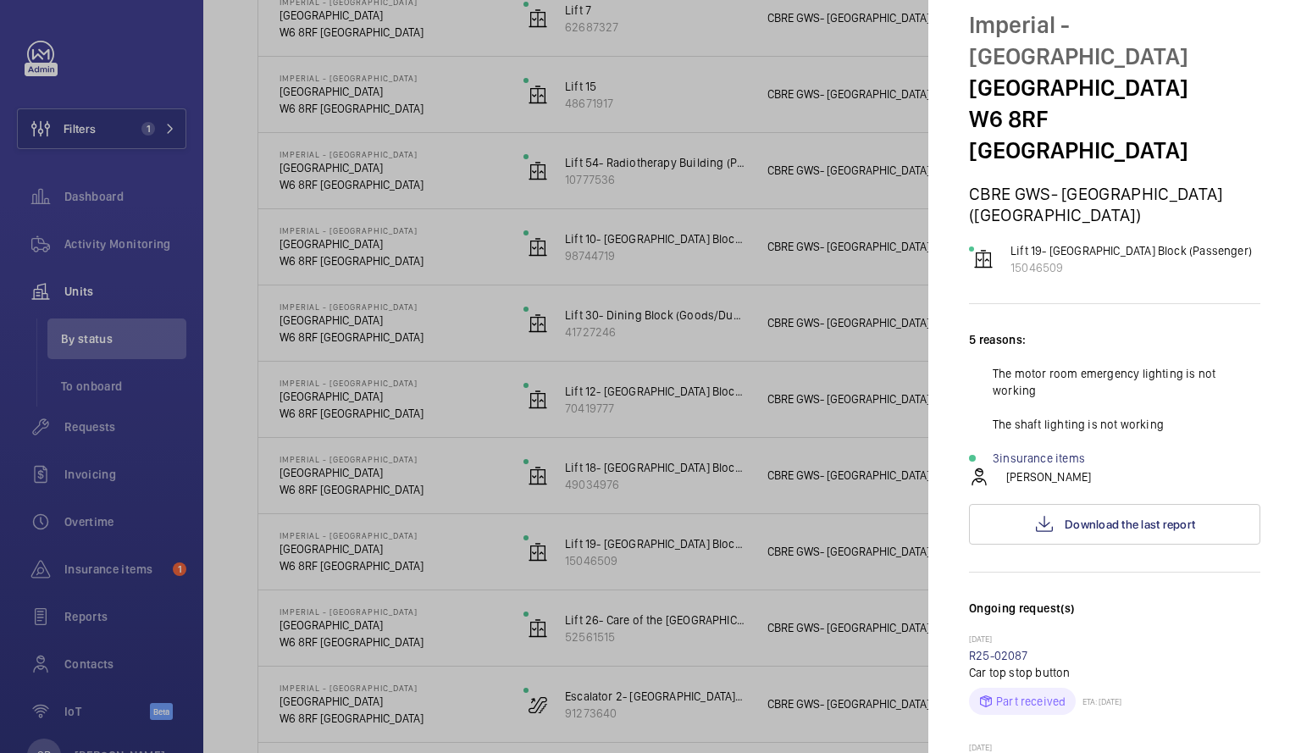
scroll to position [0, 0]
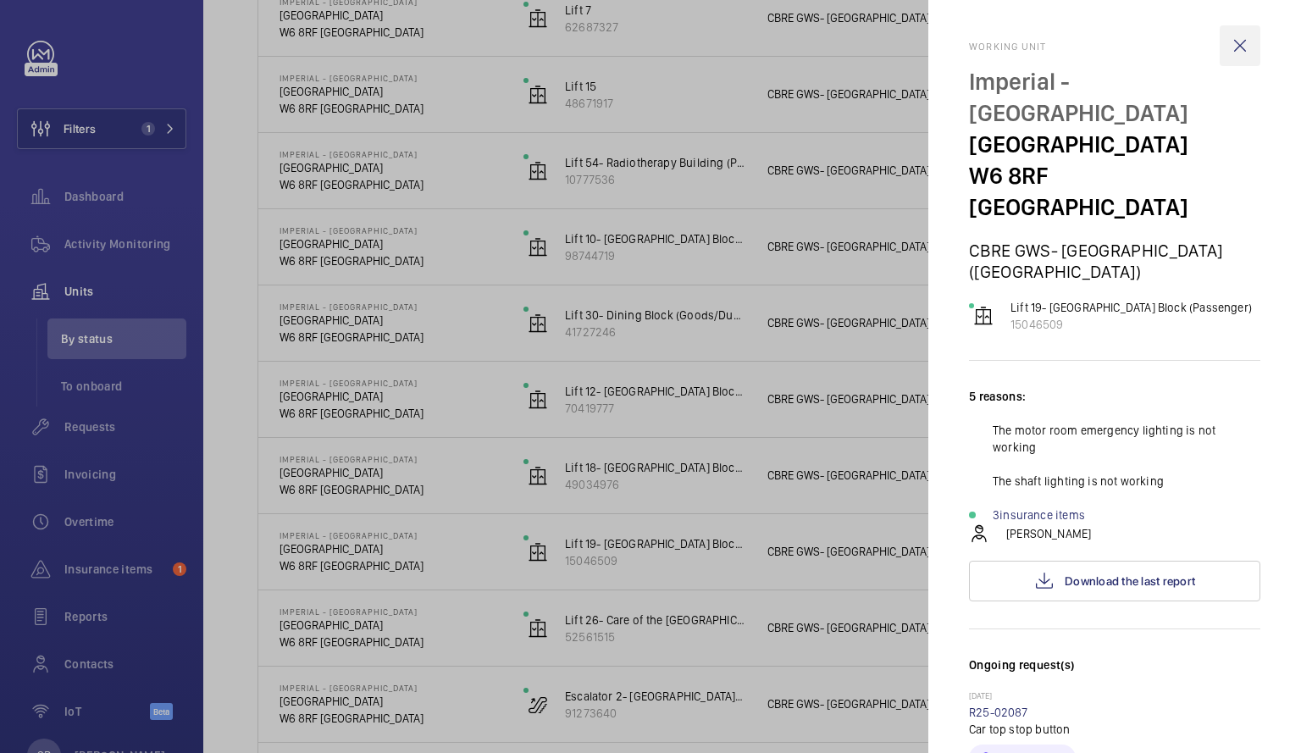
click at [1235, 56] on wm-front-icon-button at bounding box center [1240, 45] width 41 height 41
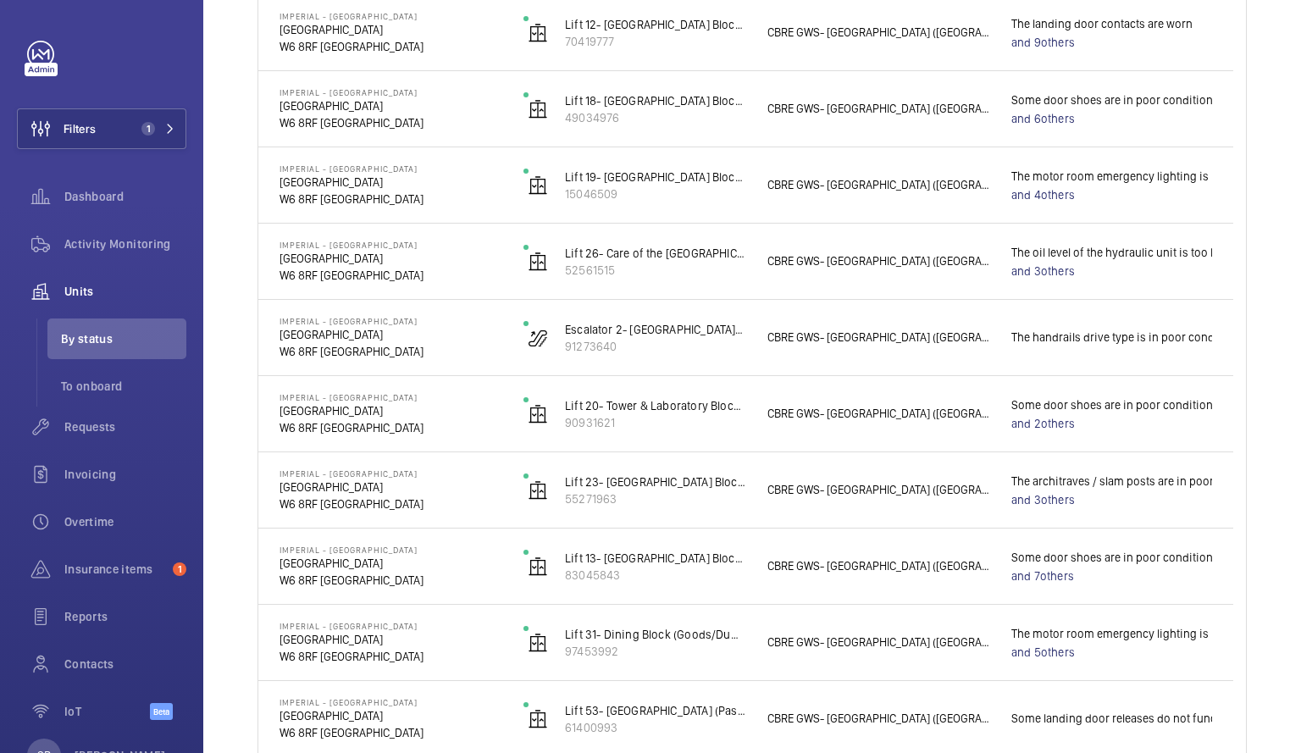
scroll to position [1234, 0]
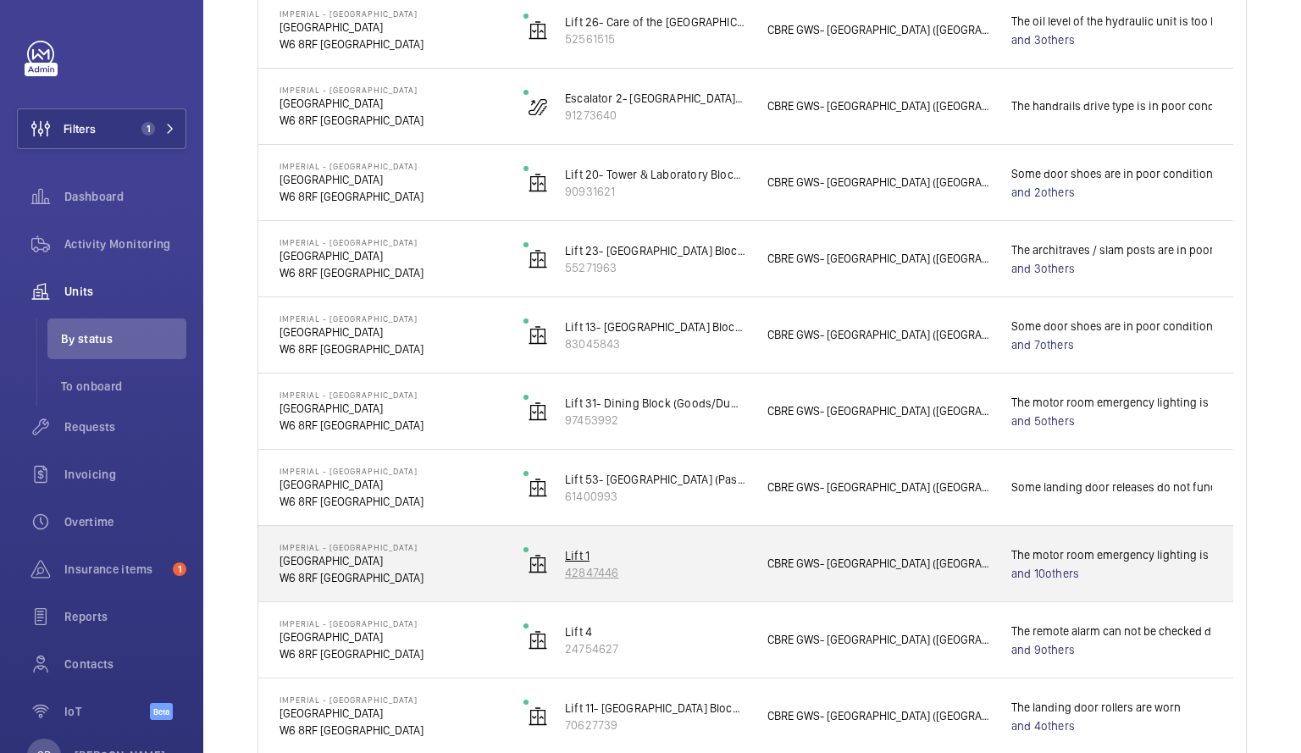
click at [687, 562] on p "Lift 1" at bounding box center [655, 555] width 180 height 17
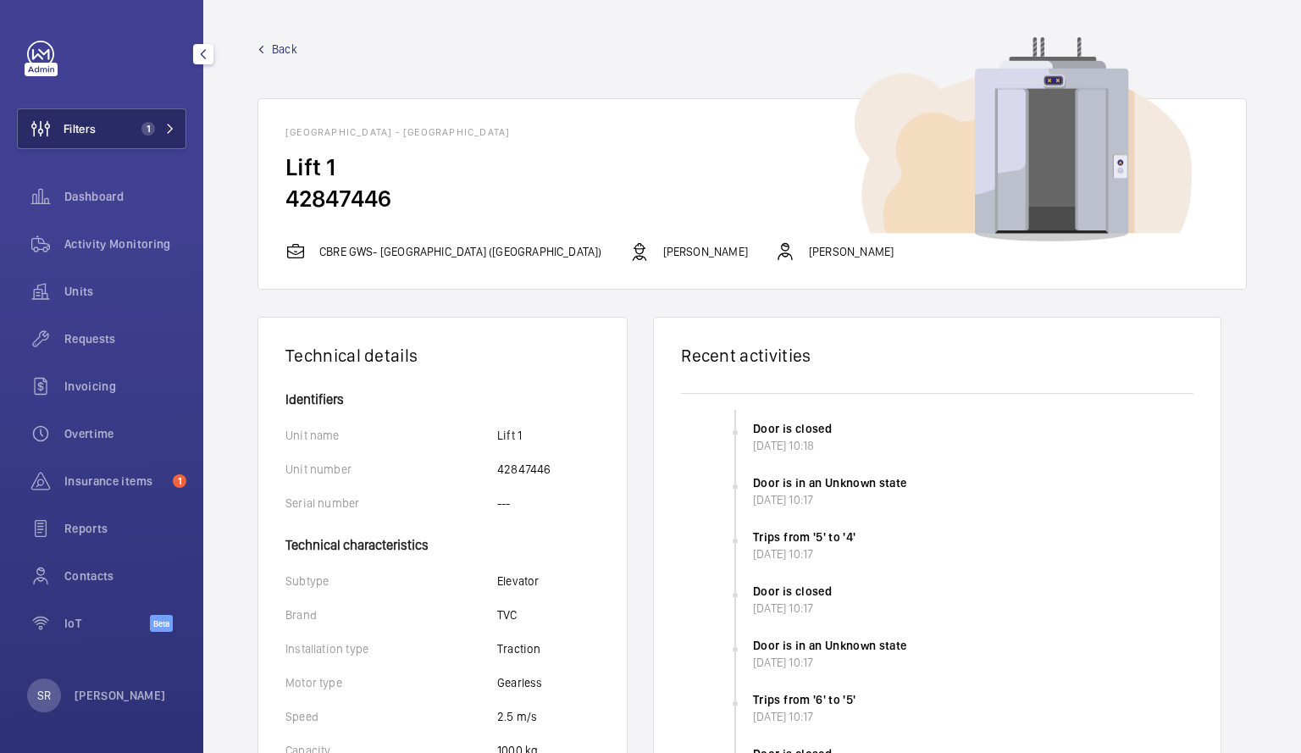
click at [172, 120] on button "Filters 1" at bounding box center [101, 128] width 169 height 41
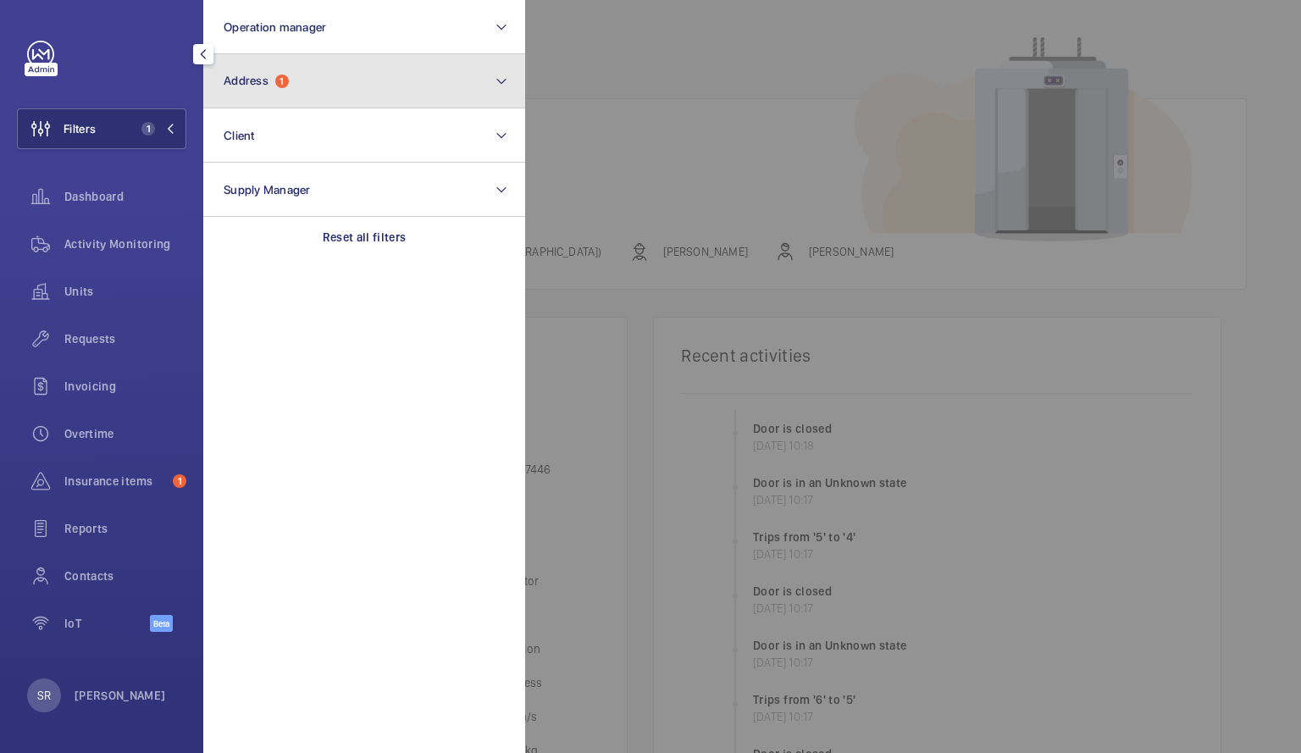
click at [494, 80] on button "Address 1" at bounding box center [364, 81] width 322 height 54
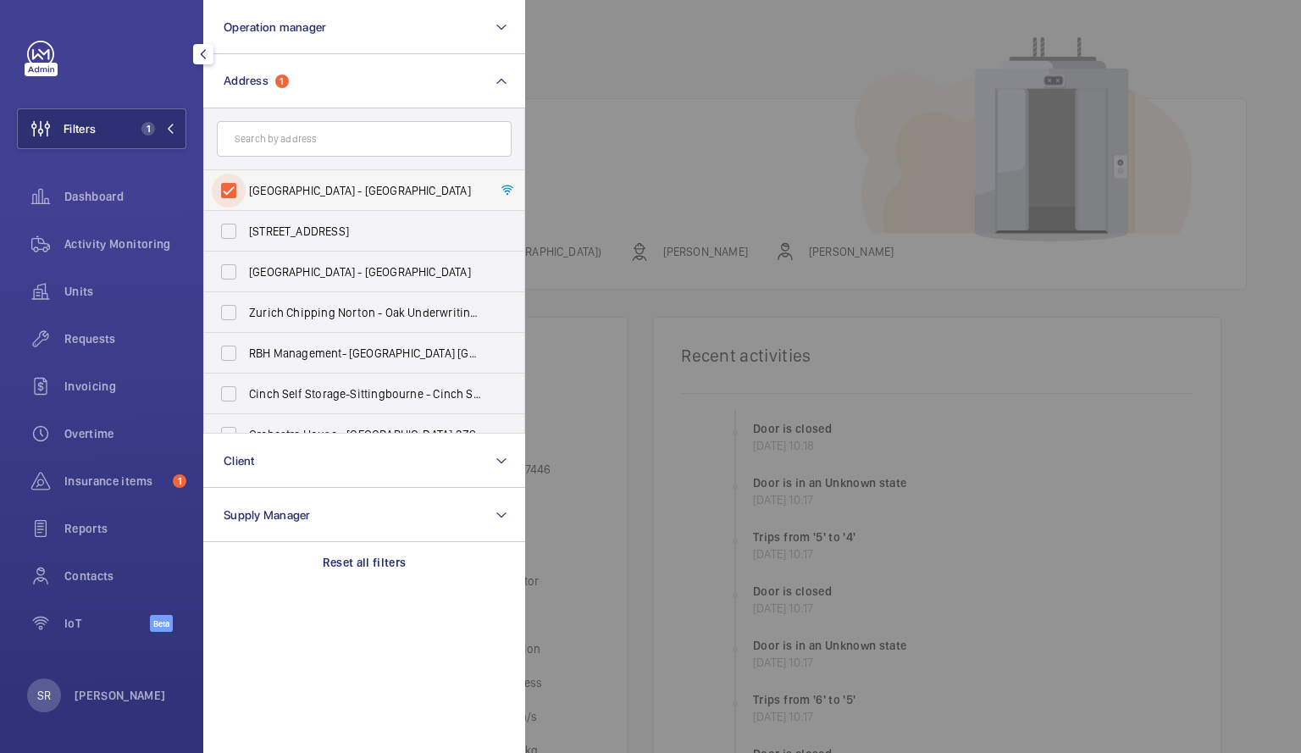
click at [232, 187] on input "[GEOGRAPHIC_DATA] - [GEOGRAPHIC_DATA]" at bounding box center [229, 191] width 34 height 34
checkbox input "false"
click at [133, 483] on span "Insurance items" at bounding box center [115, 481] width 102 height 17
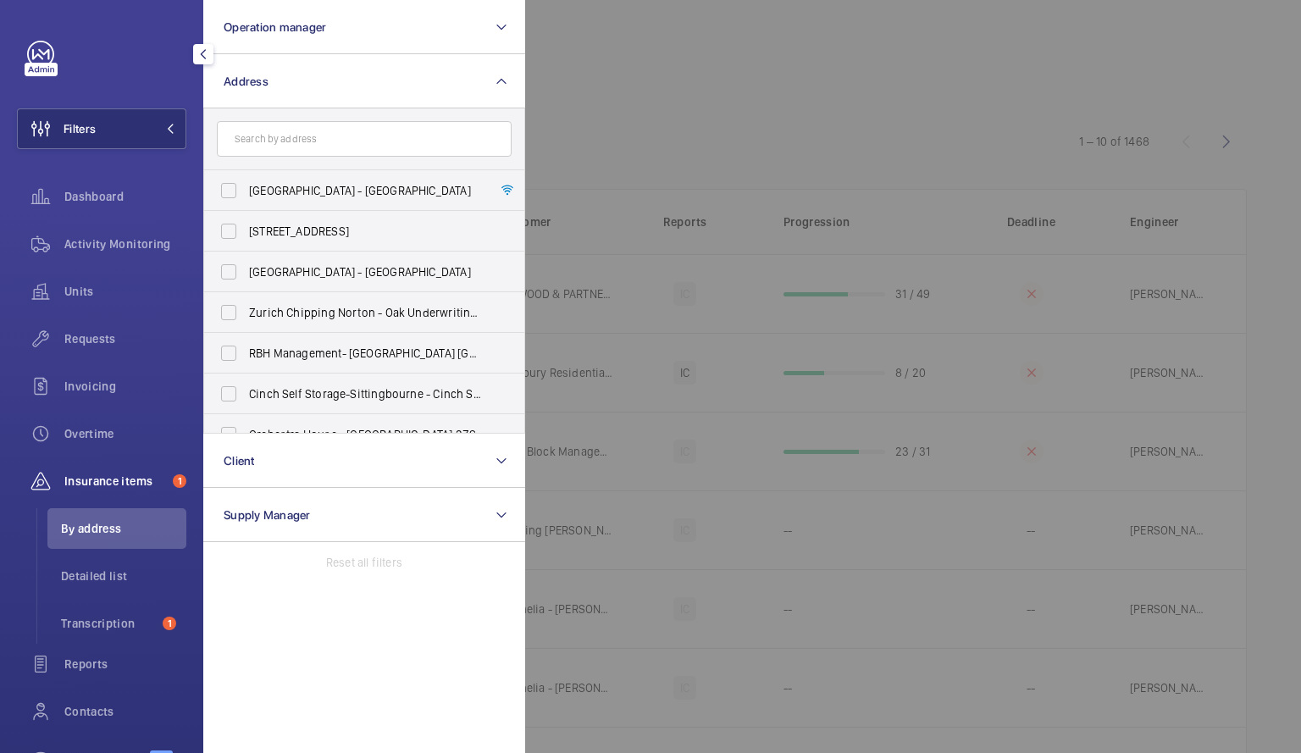
click at [197, 52] on mat-icon "button" at bounding box center [203, 54] width 20 height 14
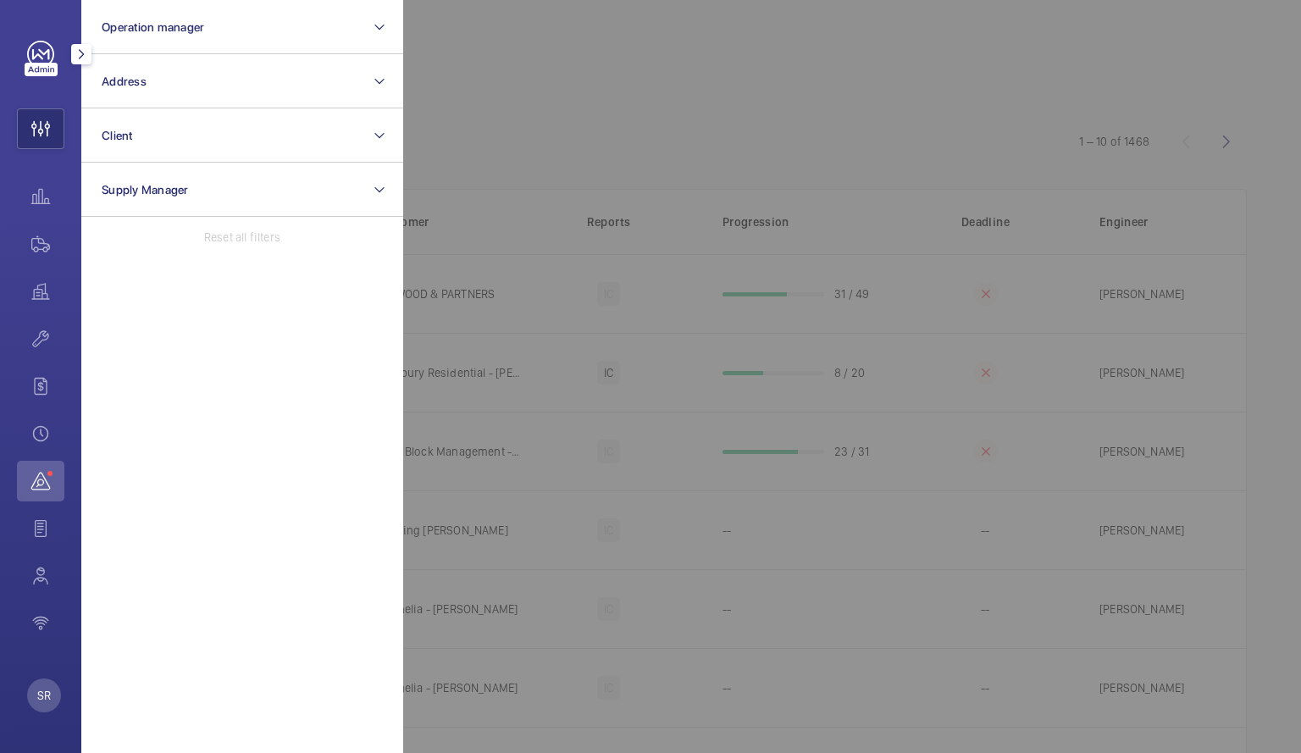
click at [83, 50] on mat-icon "button" at bounding box center [81, 54] width 20 height 14
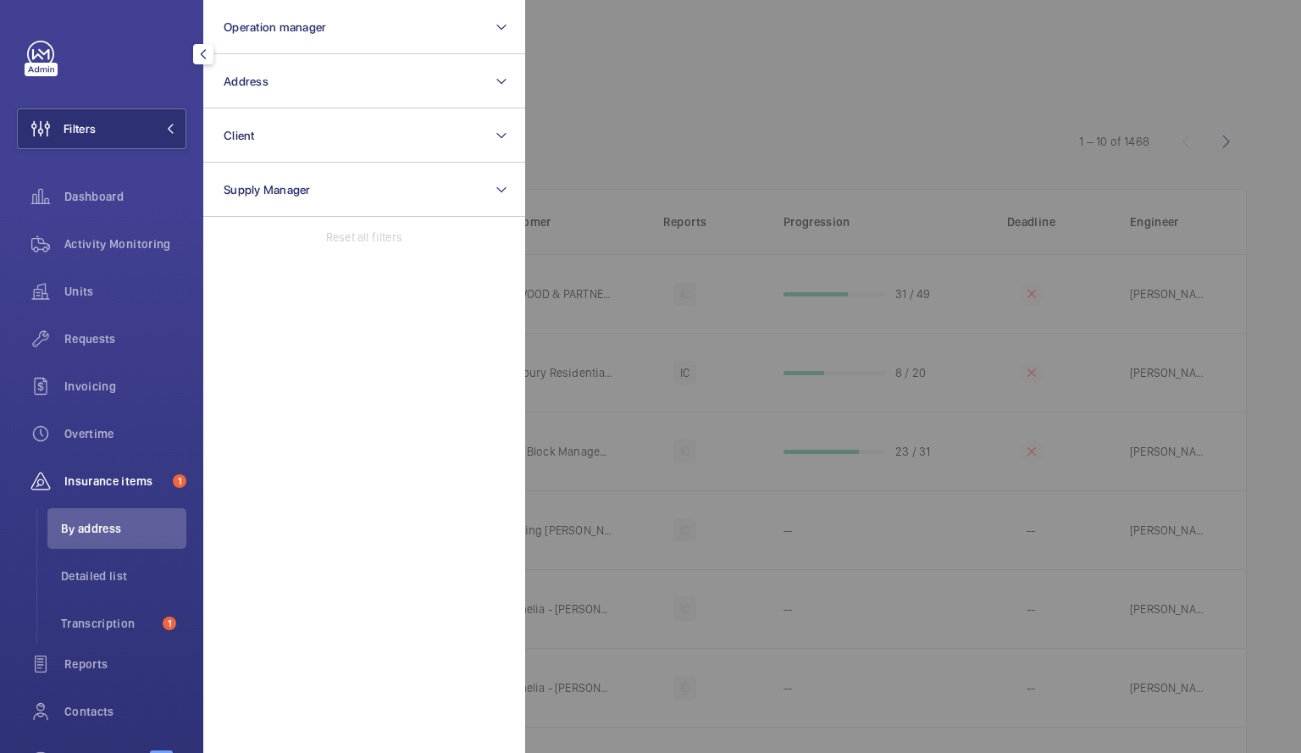
click at [673, 39] on div at bounding box center [1175, 376] width 1301 height 753
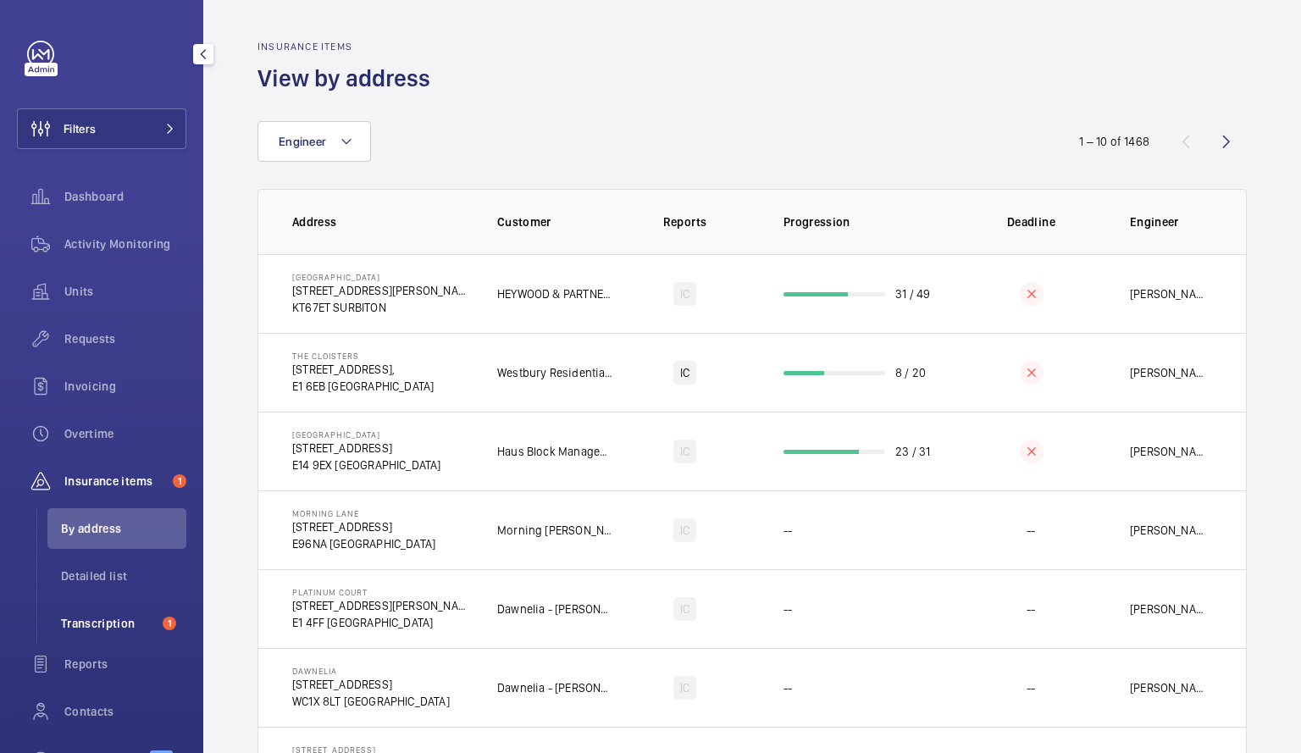
click at [112, 616] on span "Transcription" at bounding box center [108, 623] width 95 height 17
